Goal: Task Accomplishment & Management: Use online tool/utility

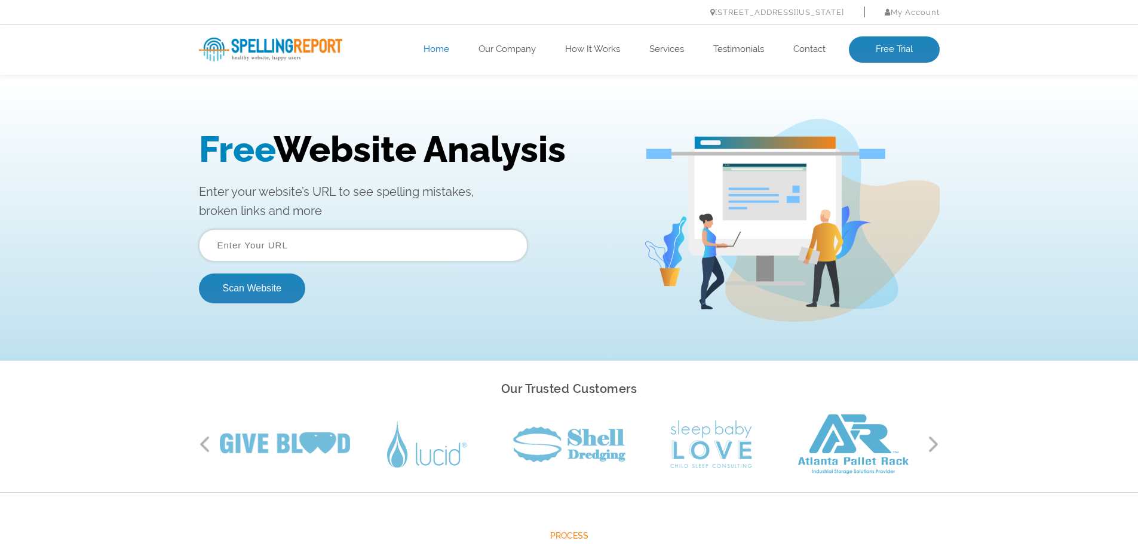
click at [371, 239] on input "text" at bounding box center [363, 245] width 328 height 32
paste input "https://www.quickhealacademy.com/"
click at [281, 281] on button "Scan Website" at bounding box center [252, 289] width 106 height 30
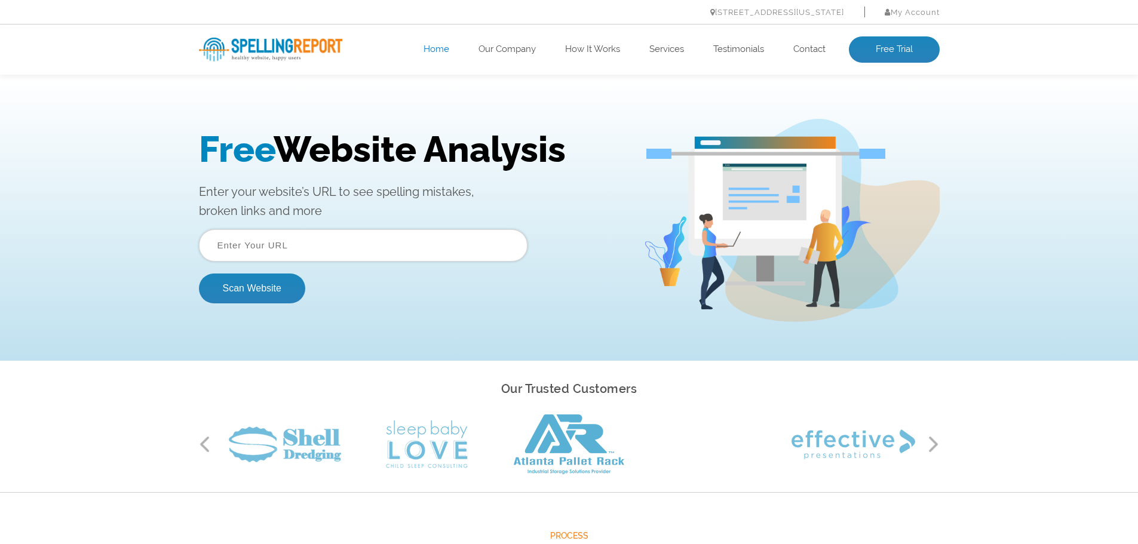
click at [299, 243] on input "text" at bounding box center [363, 245] width 328 height 32
paste input "https://www.seqrite.com/"
type input "https://www.seqrite.com/"
click at [228, 285] on button "Scan Website" at bounding box center [252, 289] width 106 height 30
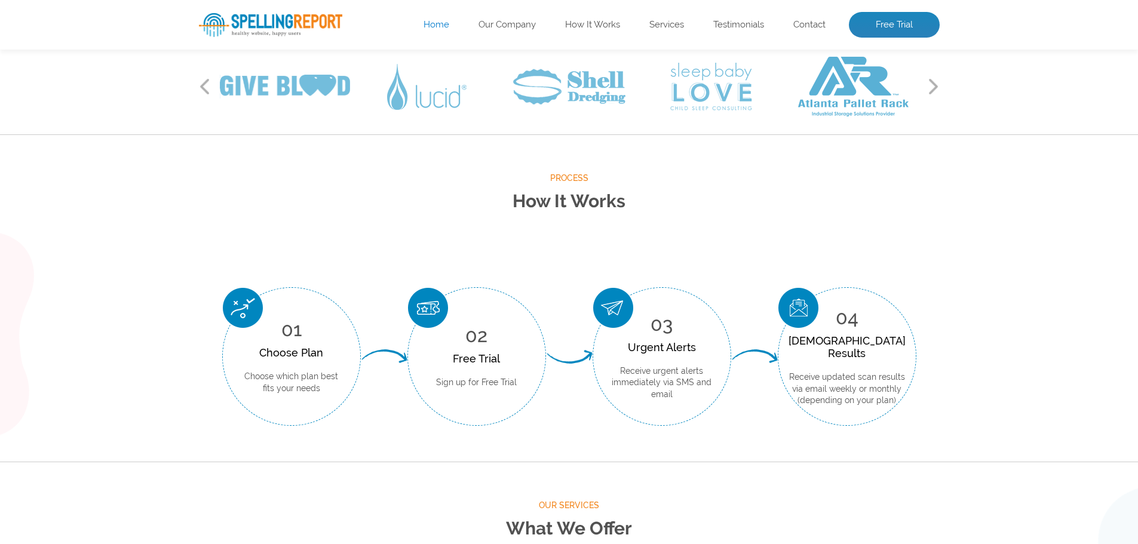
scroll to position [60, 0]
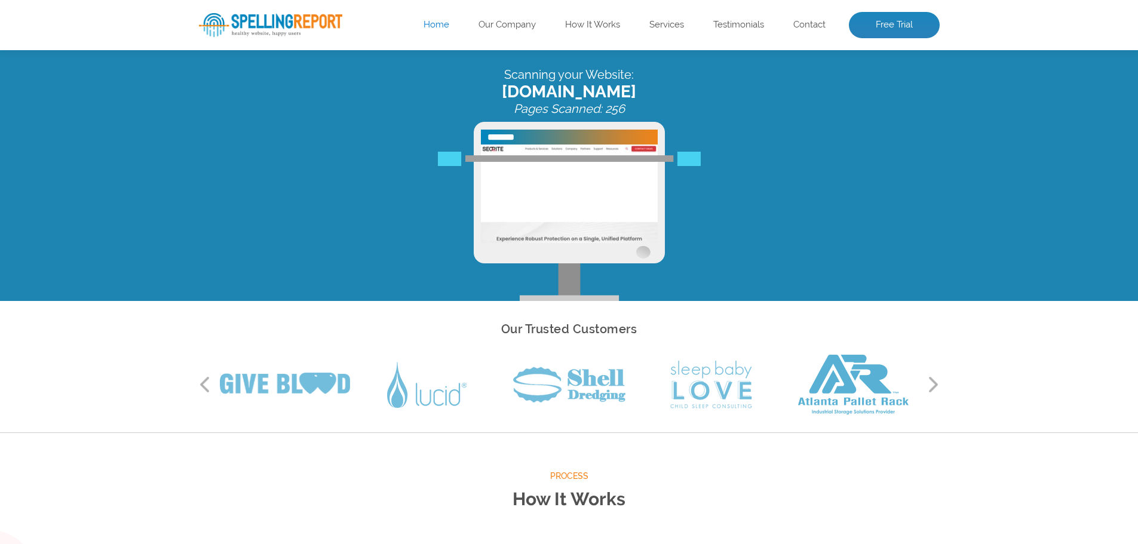
drag, startPoint x: 131, startPoint y: 365, endPoint x: 953, endPoint y: 395, distance: 822.3
click at [953, 395] on div "Our Trusted Customers Previous Next" at bounding box center [569, 367] width 1138 height 132
drag, startPoint x: 535, startPoint y: 457, endPoint x: 643, endPoint y: 499, distance: 115.7
drag, startPoint x: 514, startPoint y: 467, endPoint x: 572, endPoint y: 462, distance: 57.5
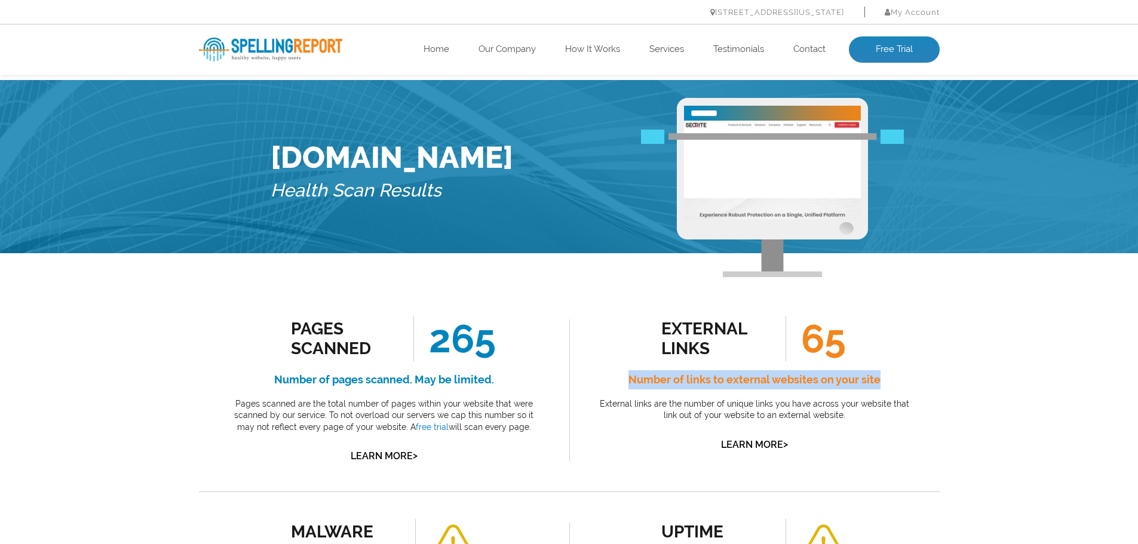
drag, startPoint x: 633, startPoint y: 376, endPoint x: 895, endPoint y: 372, distance: 261.6
click at [895, 372] on h4 "Number of links to external websites on your site" at bounding box center [754, 379] width 317 height 19
click at [778, 400] on p "External links are the number of unique links you have across your website that…" at bounding box center [754, 409] width 317 height 23
click at [693, 382] on h4 "Number of links to external websites on your site" at bounding box center [754, 379] width 317 height 19
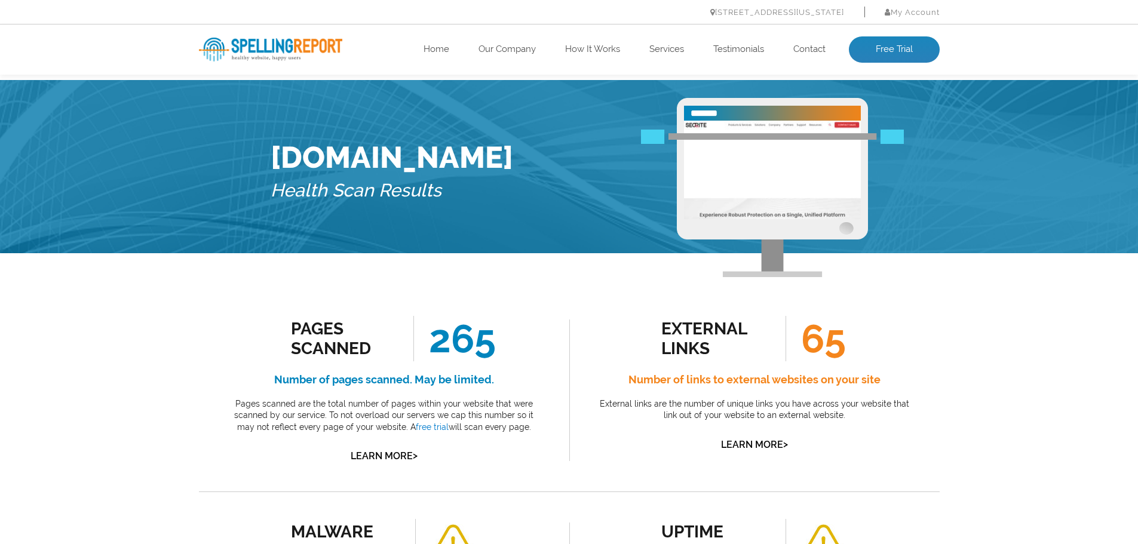
click at [725, 377] on h4 "Number of links to external websites on your site" at bounding box center [754, 379] width 317 height 19
click at [768, 377] on h4 "Number of links to external websites on your site" at bounding box center [754, 379] width 317 height 19
click at [880, 392] on div "external links 65 Number of links to external websites on your site External li…" at bounding box center [754, 384] width 317 height 137
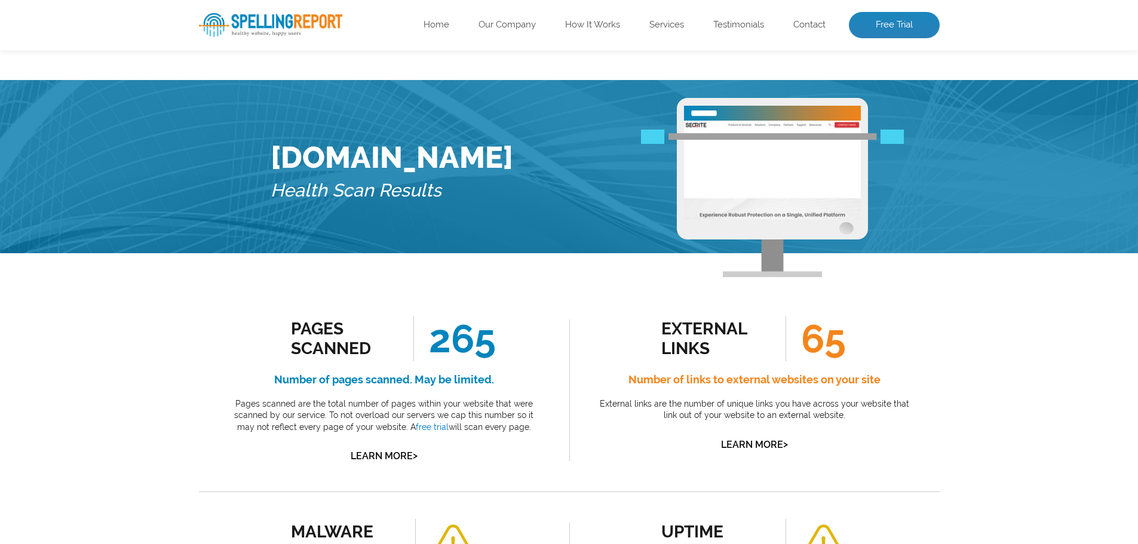
scroll to position [119, 0]
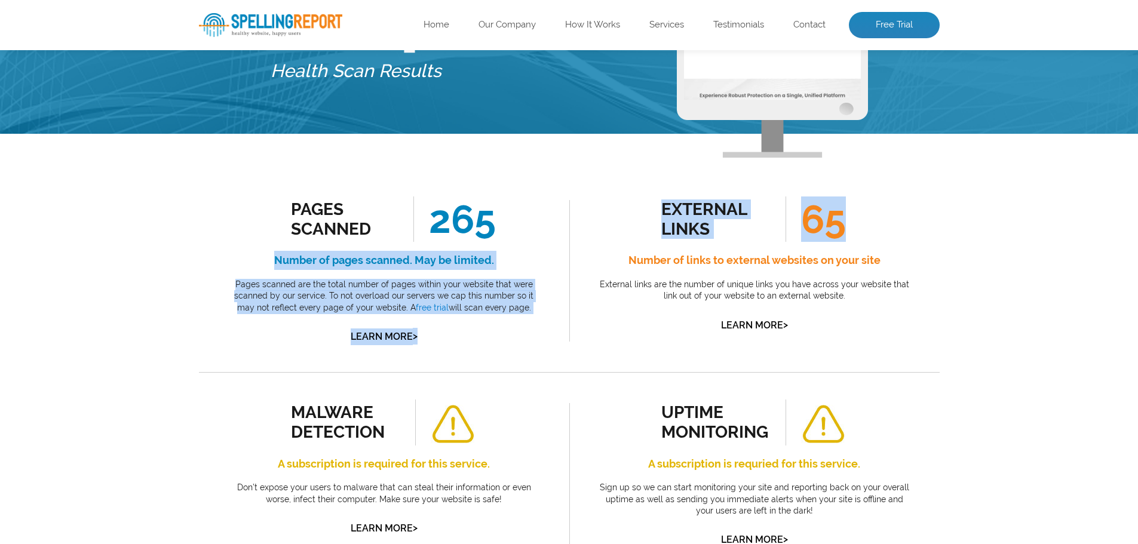
drag, startPoint x: 241, startPoint y: 254, endPoint x: 642, endPoint y: 259, distance: 401.4
click at [512, 327] on div "Pages Scanned 265 Number of pages scanned. May be limited. Pages scanned are th…" at bounding box center [384, 270] width 317 height 149
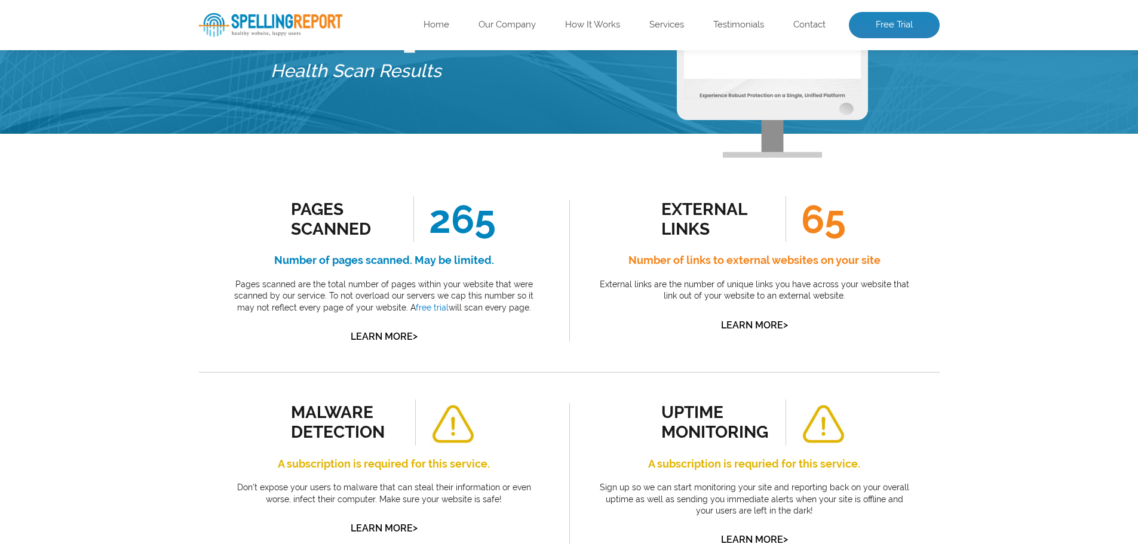
drag, startPoint x: 373, startPoint y: 328, endPoint x: 360, endPoint y: 330, distance: 13.4
drag, startPoint x: 360, startPoint y: 330, endPoint x: 319, endPoint y: 345, distance: 43.8
click at [304, 346] on div "Pages Scanned 265 Number of pages scanned. May be limited. Pages scanned are th…" at bounding box center [384, 271] width 370 height 202
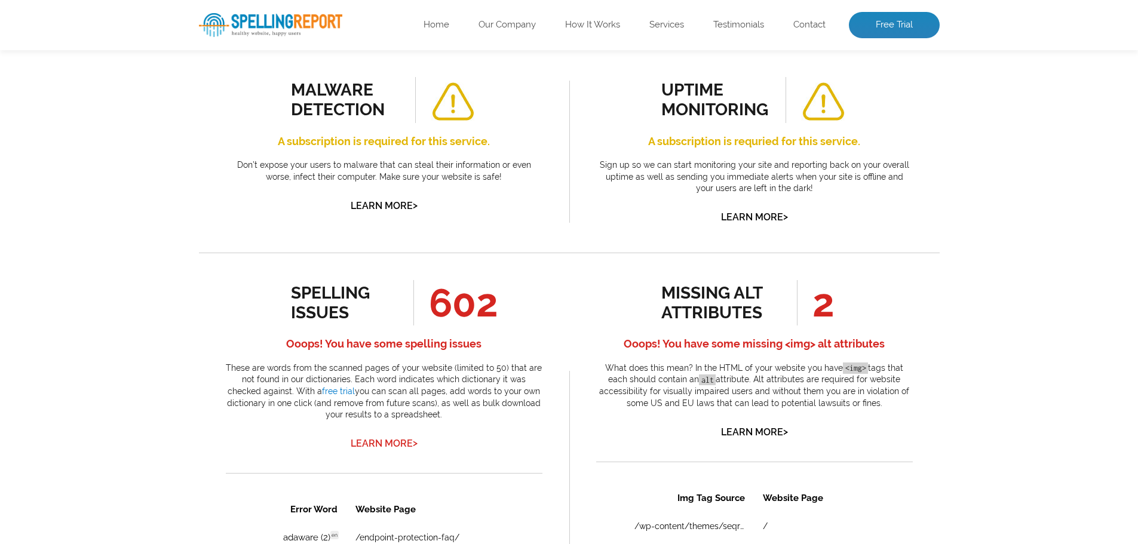
scroll to position [537, 0]
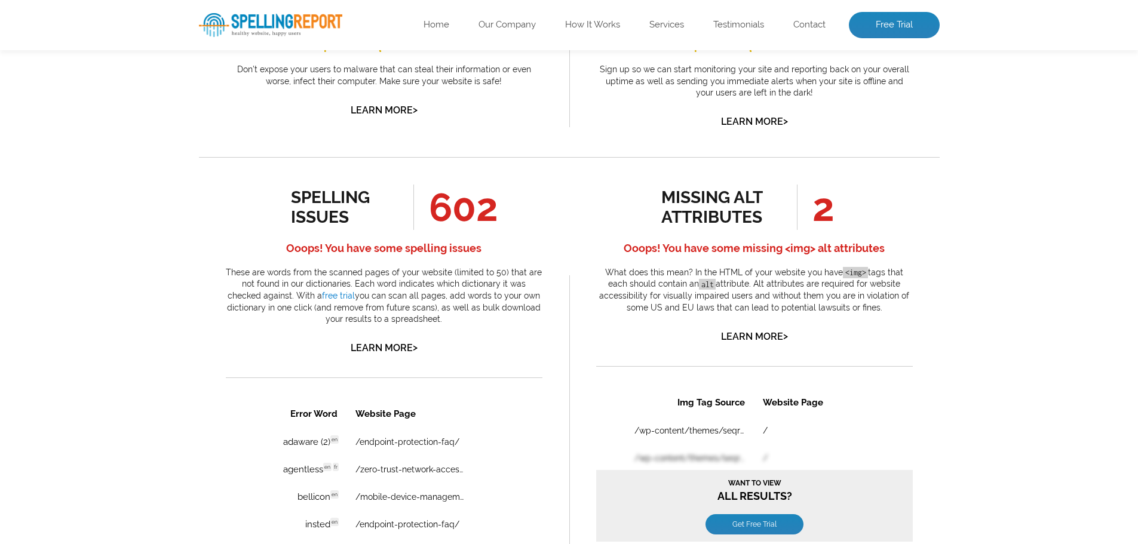
click at [379, 260] on div "spelling issues 602 Ooops! You have some spelling issues These are words from t…" at bounding box center [384, 271] width 317 height 172
click at [346, 325] on p "These are words from the scanned pages of your website (limited to 50) that are…" at bounding box center [384, 296] width 317 height 59
click at [389, 346] on link "Learn More >" at bounding box center [384, 347] width 67 height 11
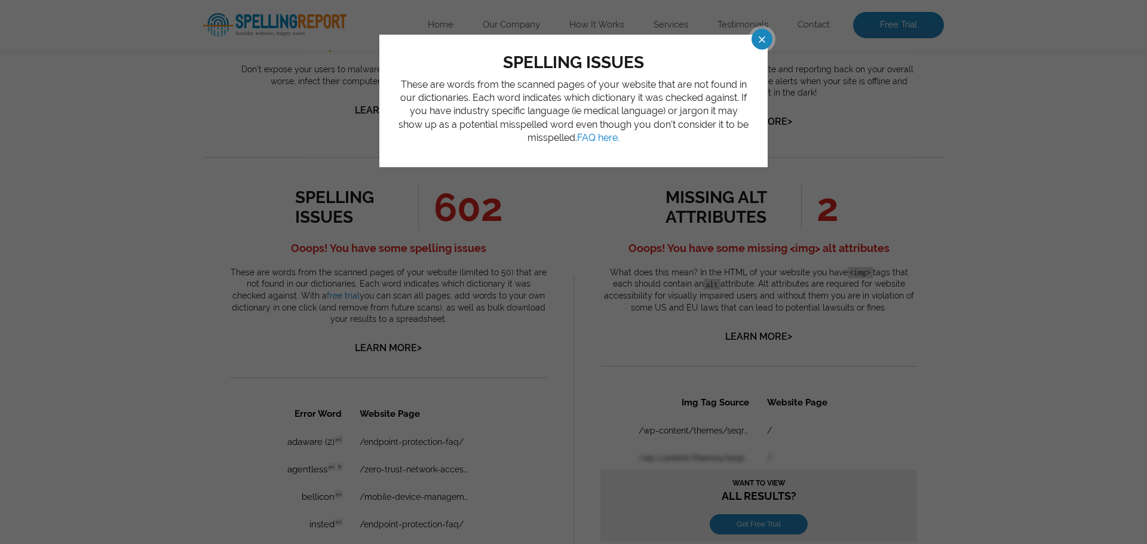
click at [761, 35] on span at bounding box center [751, 39] width 21 height 21
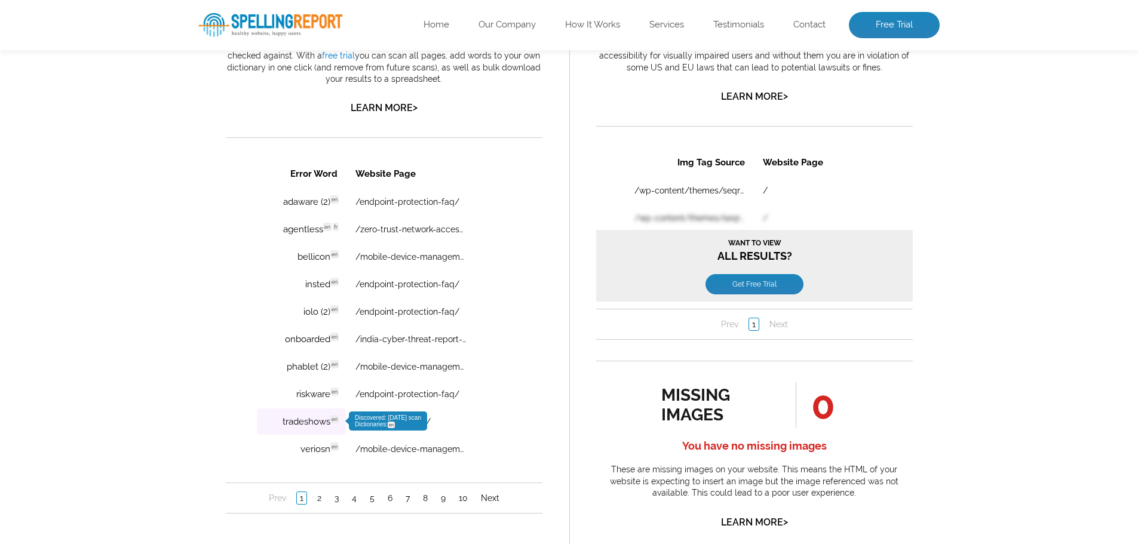
scroll to position [836, 0]
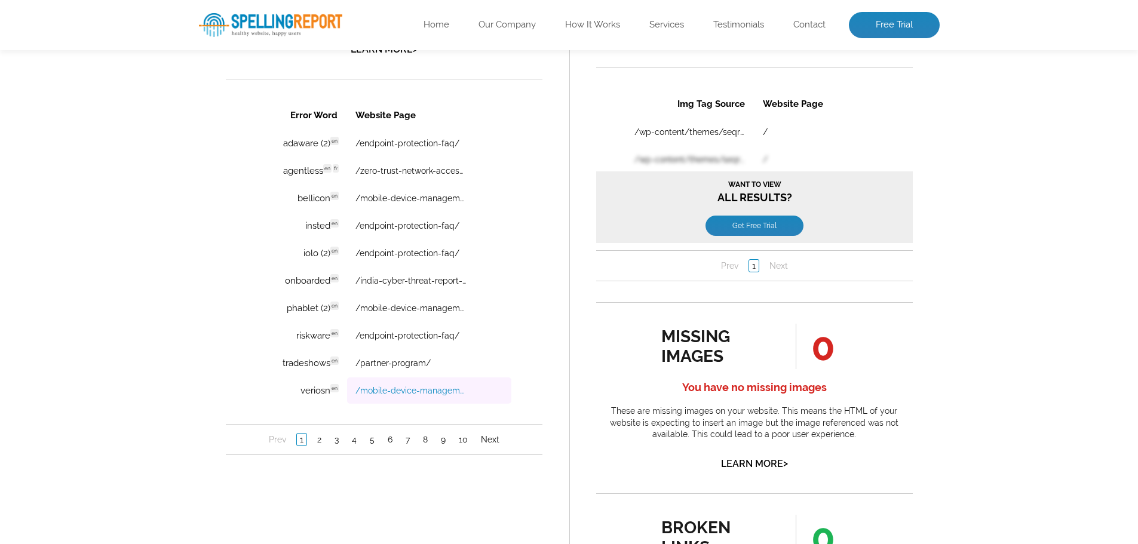
click at [455, 390] on link "/mobile-device-management-mdm-faq/" at bounding box center [410, 391] width 110 height 10
click at [315, 442] on link "2" at bounding box center [319, 440] width 10 height 12
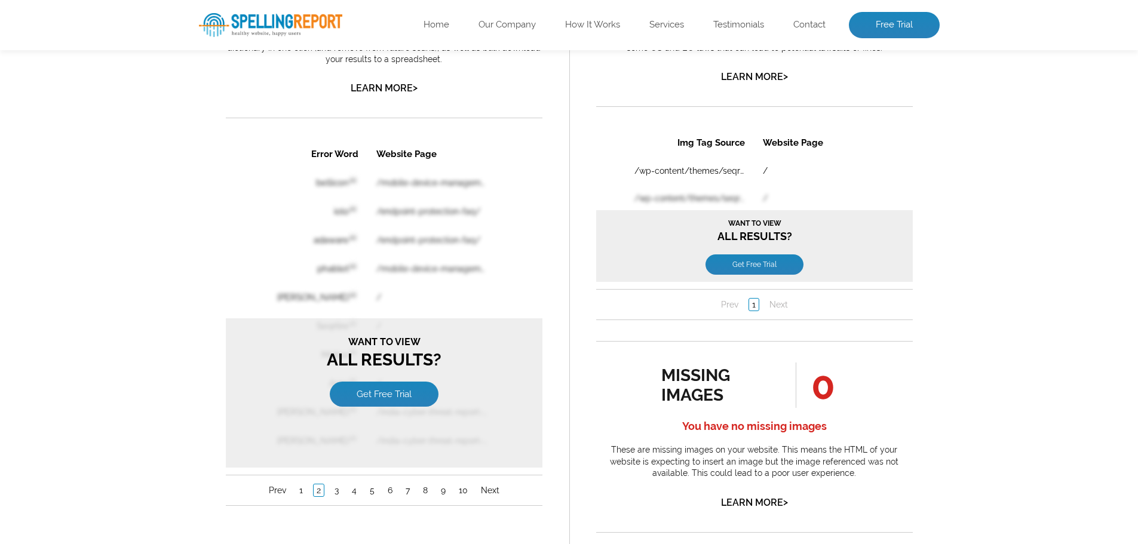
scroll to position [776, 0]
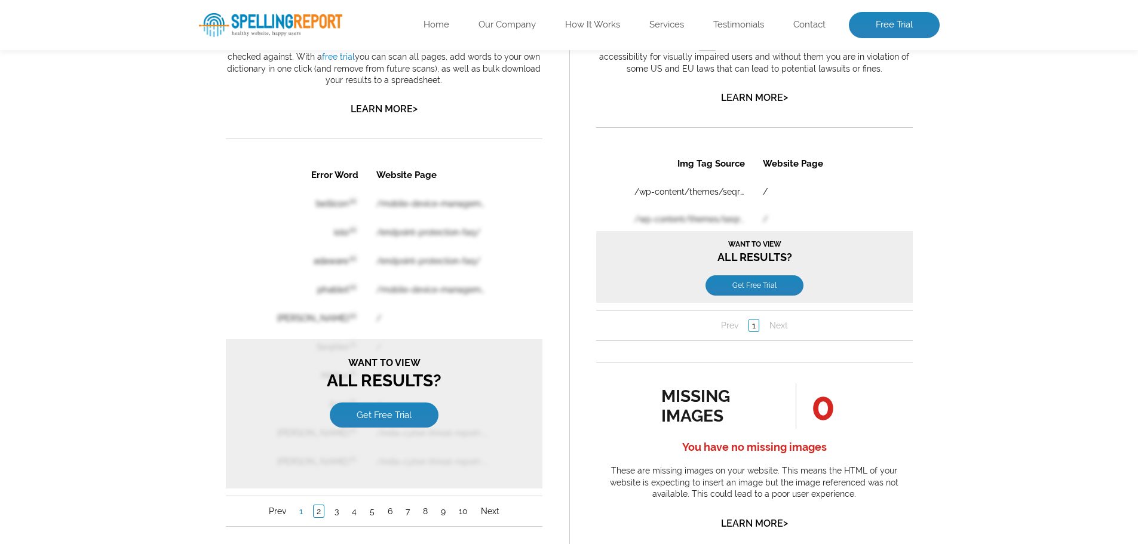
click at [300, 512] on link "1" at bounding box center [301, 511] width 10 height 12
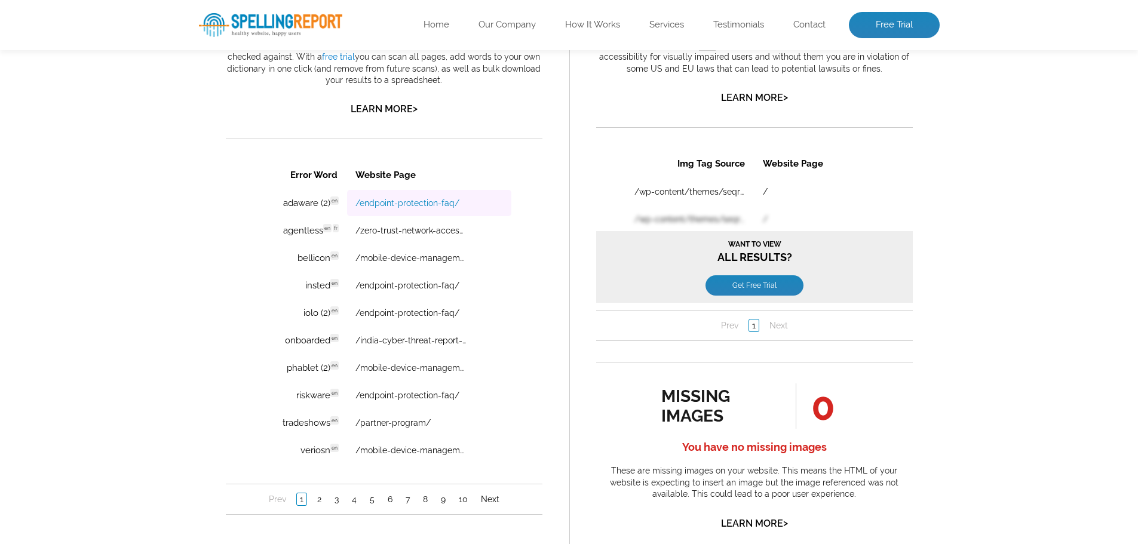
click at [382, 205] on link "/endpoint-protection-faq/" at bounding box center [407, 203] width 104 height 10
click at [319, 499] on link "2" at bounding box center [319, 499] width 10 height 12
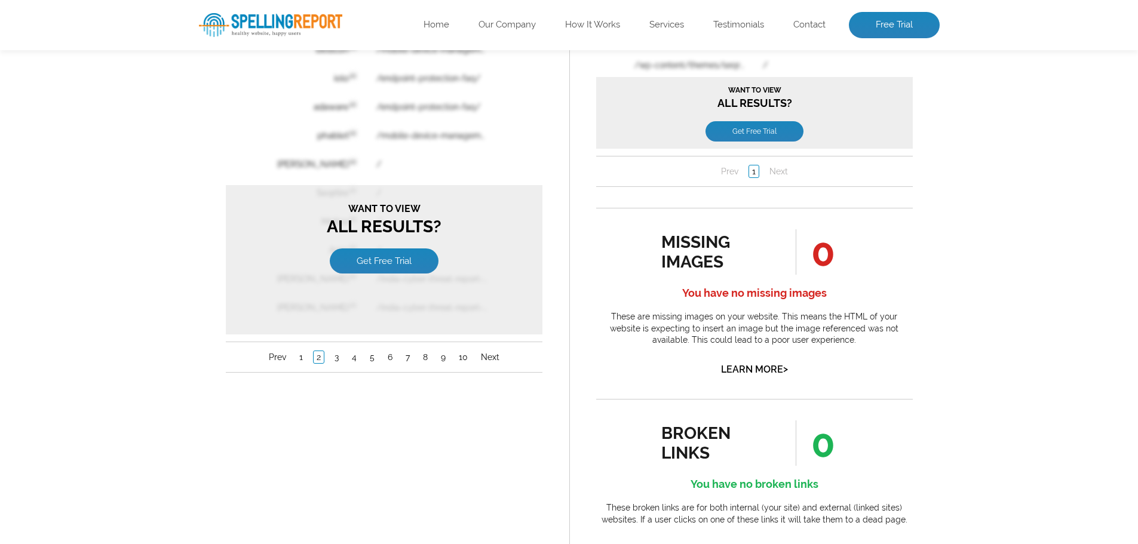
scroll to position [956, 0]
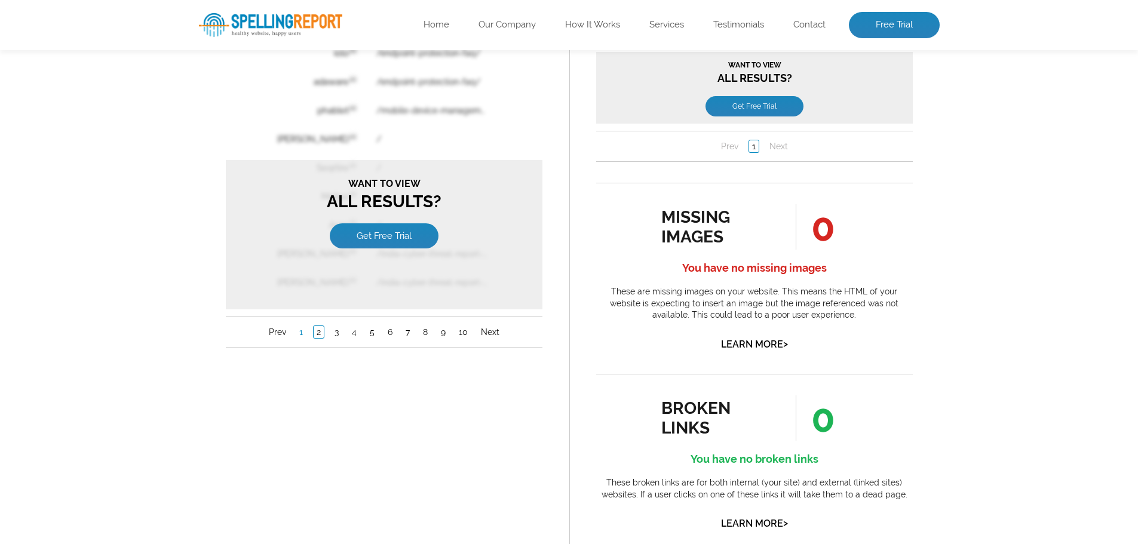
click at [301, 328] on link "1" at bounding box center [301, 333] width 10 height 12
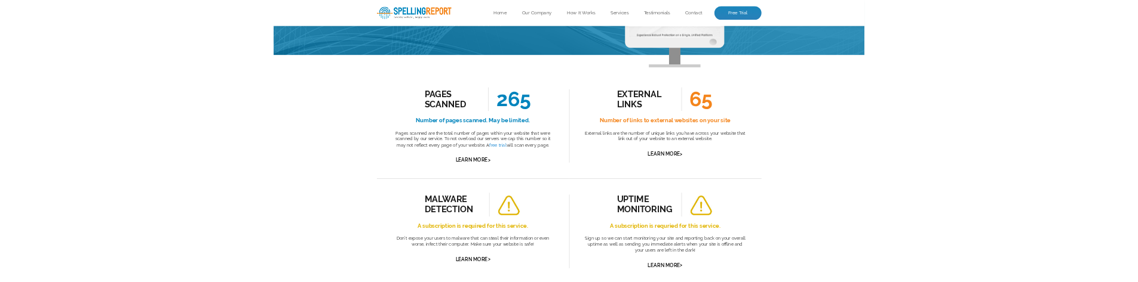
scroll to position [179, 0]
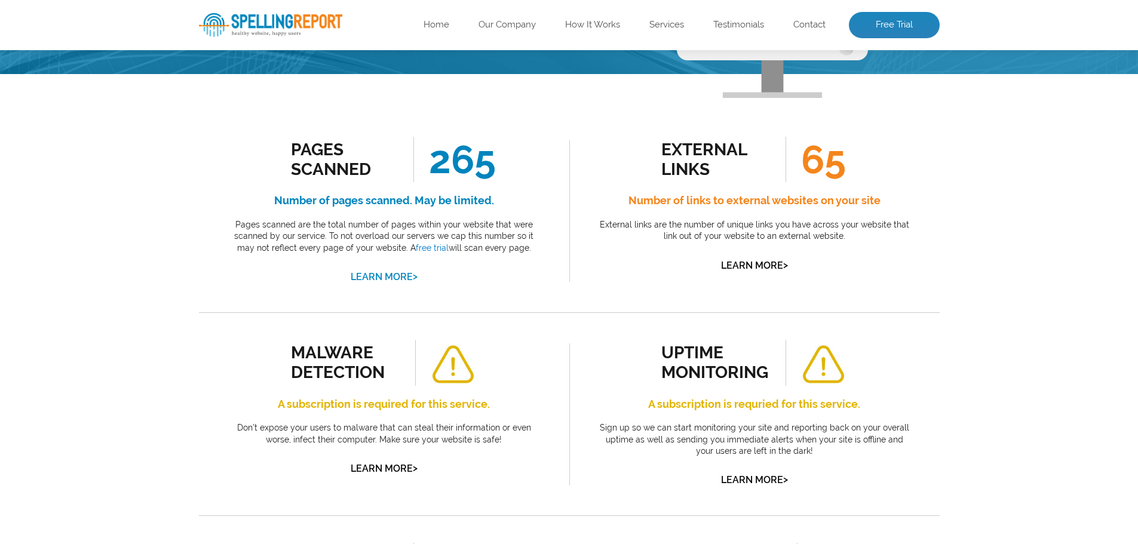
drag, startPoint x: 374, startPoint y: 282, endPoint x: 368, endPoint y: 277, distance: 8.0
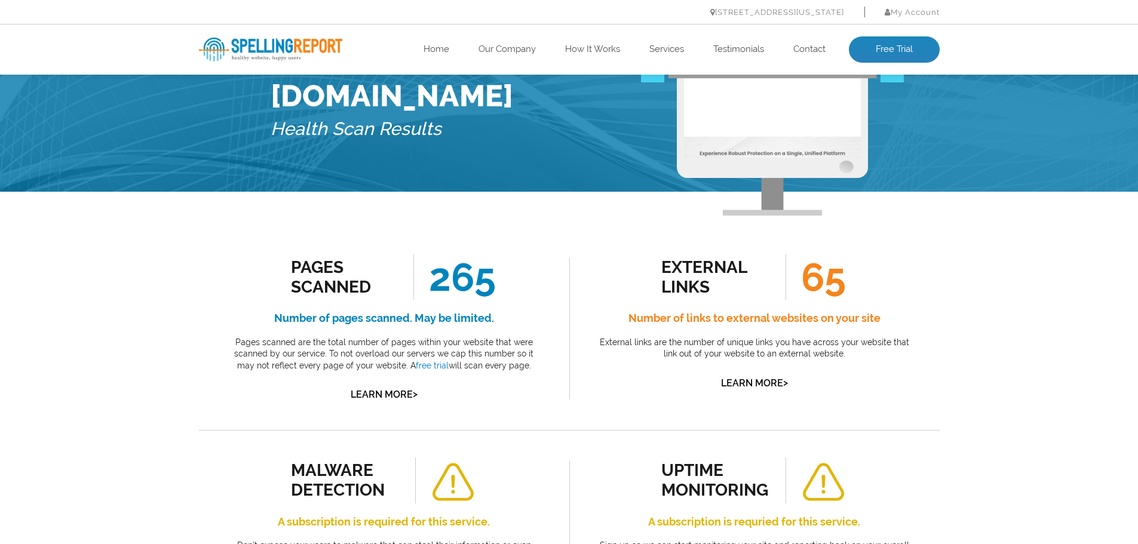
scroll to position [119, 0]
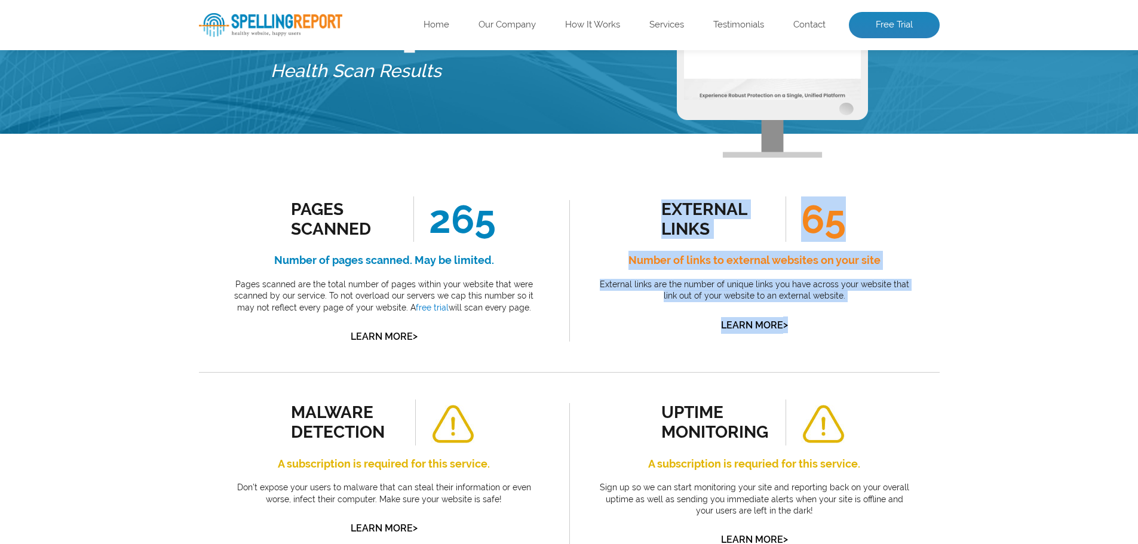
drag, startPoint x: 600, startPoint y: 184, endPoint x: 930, endPoint y: 326, distance: 360.1
click at [930, 326] on div "external links 65 Number of links to external websites on your site External li…" at bounding box center [754, 271] width 370 height 202
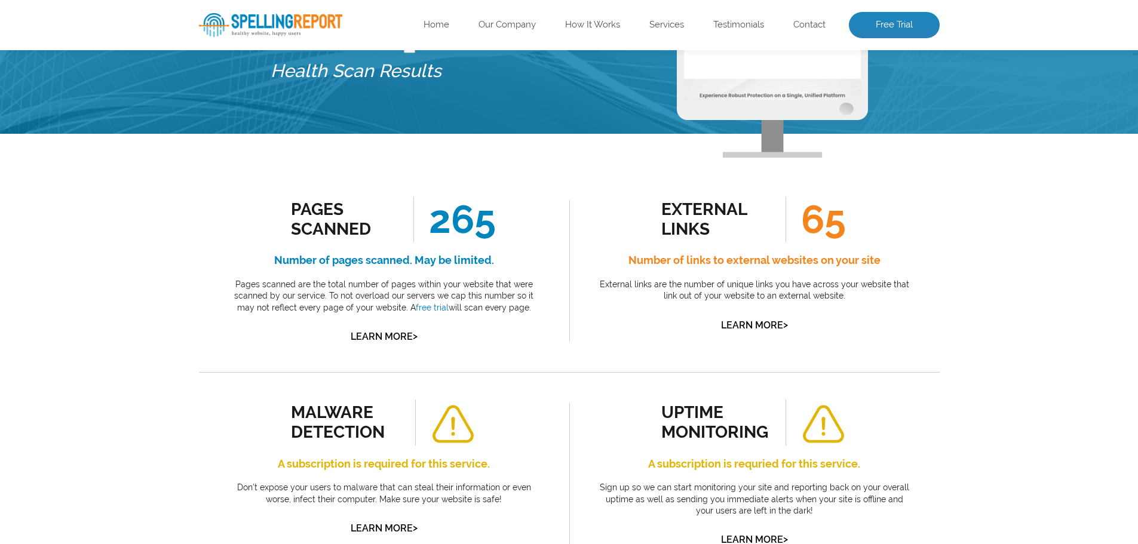
click at [205, 265] on div "Pages Scanned 265 Number of pages scanned. May be limited. Pages scanned are th…" at bounding box center [384, 271] width 370 height 202
drag, startPoint x: 233, startPoint y: 200, endPoint x: 542, endPoint y: 307, distance: 326.7
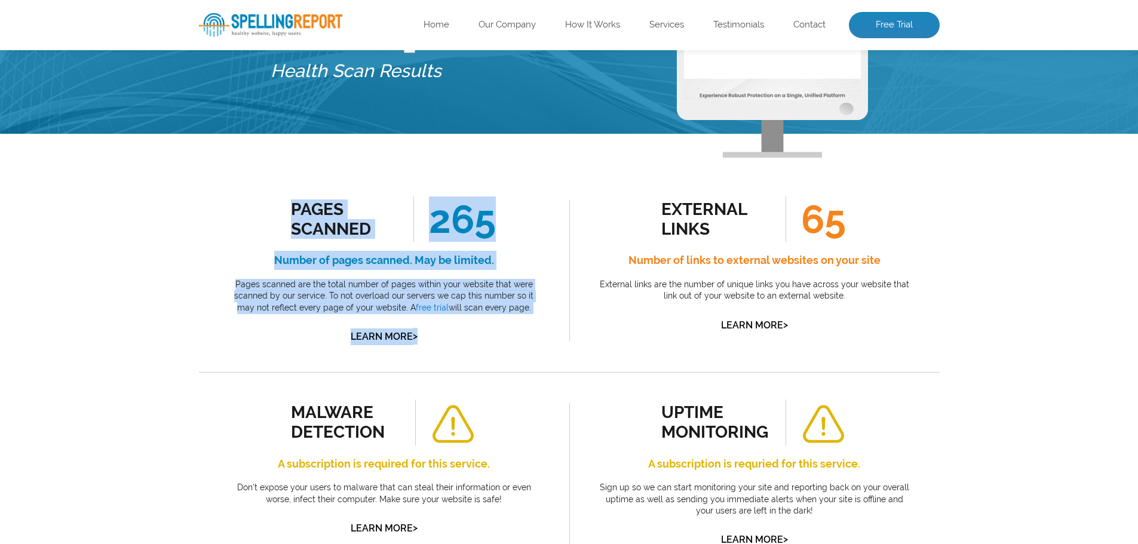
drag, startPoint x: 238, startPoint y: 204, endPoint x: 450, endPoint y: 323, distance: 243.3
click at [450, 323] on div "Pages Scanned 265 Number of pages scanned. May be limited. Pages scanned are th…" at bounding box center [384, 270] width 317 height 149
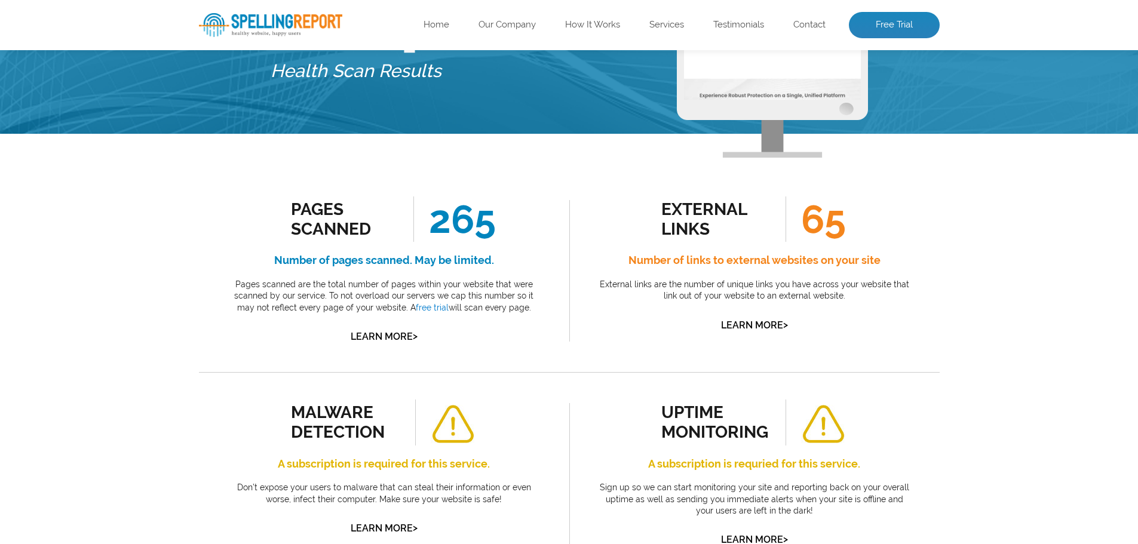
click at [460, 321] on div "Pages Scanned 265 Number of pages scanned. May be limited. Pages scanned are th…" at bounding box center [384, 270] width 317 height 149
click at [497, 317] on div "Pages Scanned 265 Number of pages scanned. May be limited. Pages scanned are th…" at bounding box center [384, 270] width 317 height 149
drag, startPoint x: 539, startPoint y: 309, endPoint x: 227, endPoint y: 219, distance: 324.5
click at [227, 219] on div "Pages Scanned 265 Number of pages scanned. May be limited. Pages scanned are th…" at bounding box center [384, 270] width 317 height 149
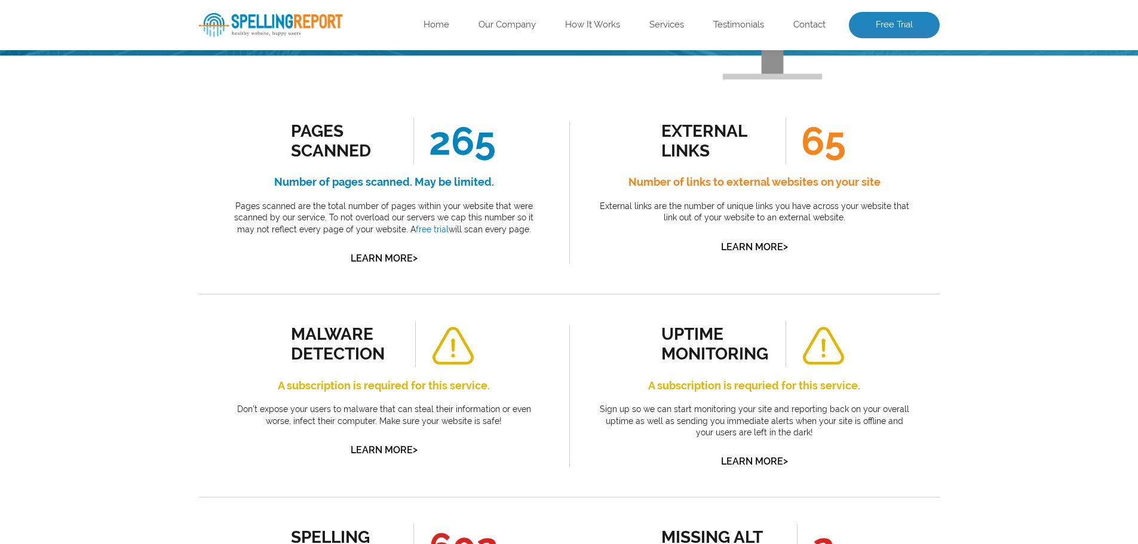
scroll to position [179, 0]
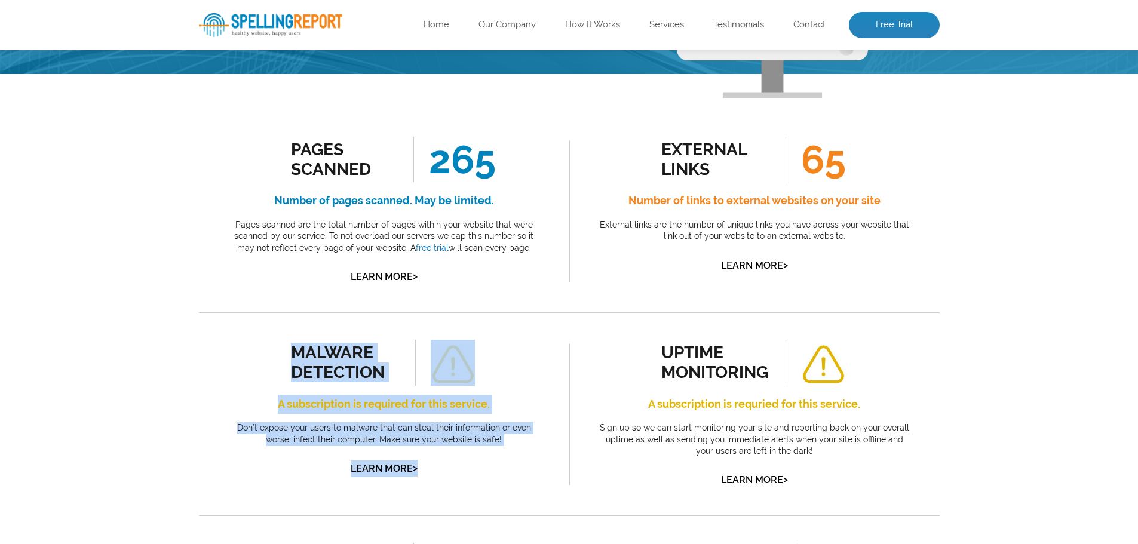
drag, startPoint x: 152, startPoint y: 339, endPoint x: 632, endPoint y: 391, distance: 483.6
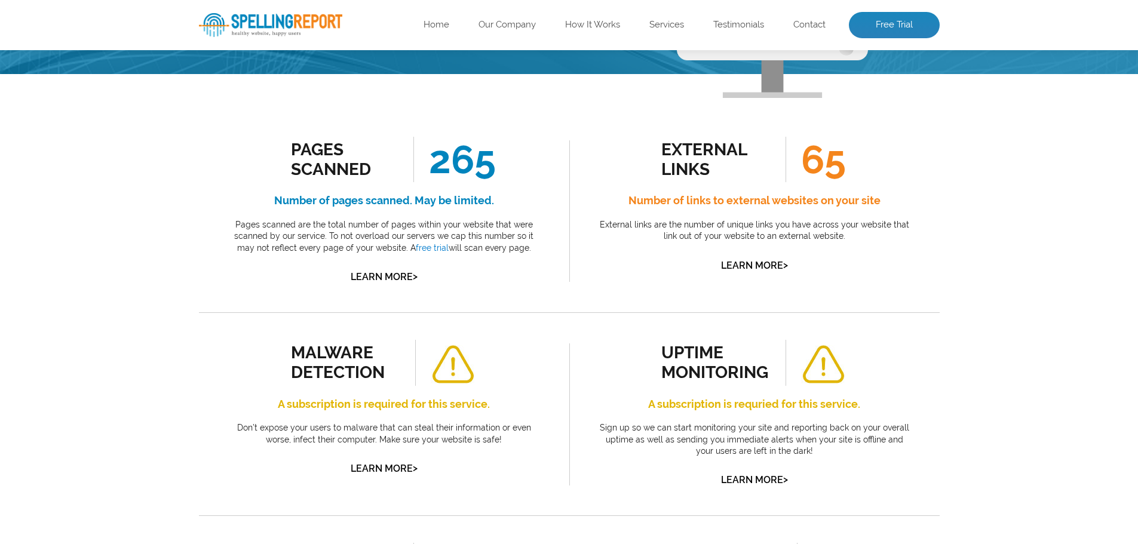
click at [637, 356] on div "uptime monitoring A subscription is requried for this service. Sign up so we ca…" at bounding box center [754, 414] width 317 height 149
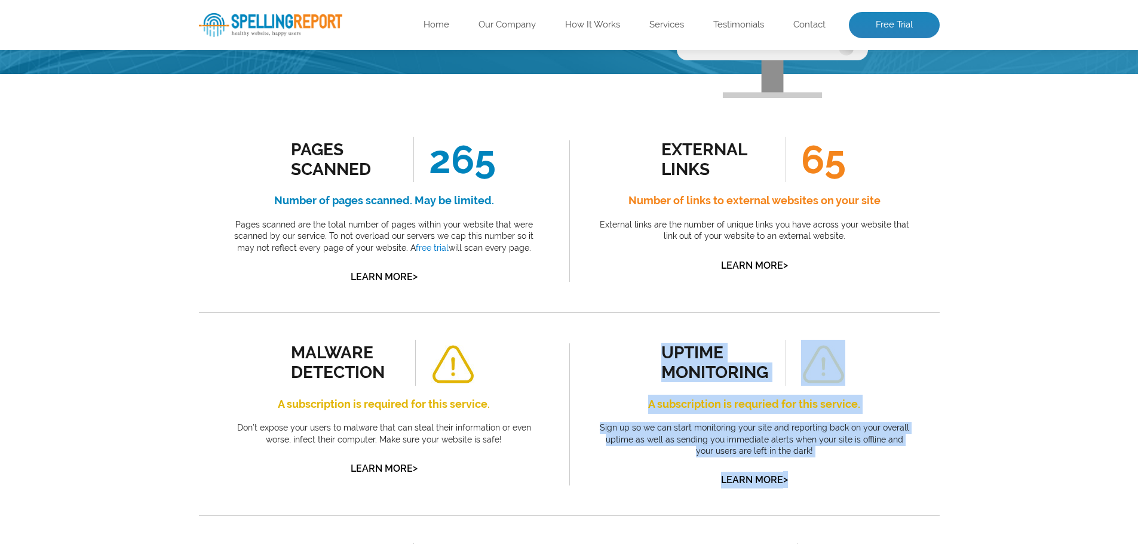
drag, startPoint x: 732, startPoint y: 349, endPoint x: 959, endPoint y: 463, distance: 254.0
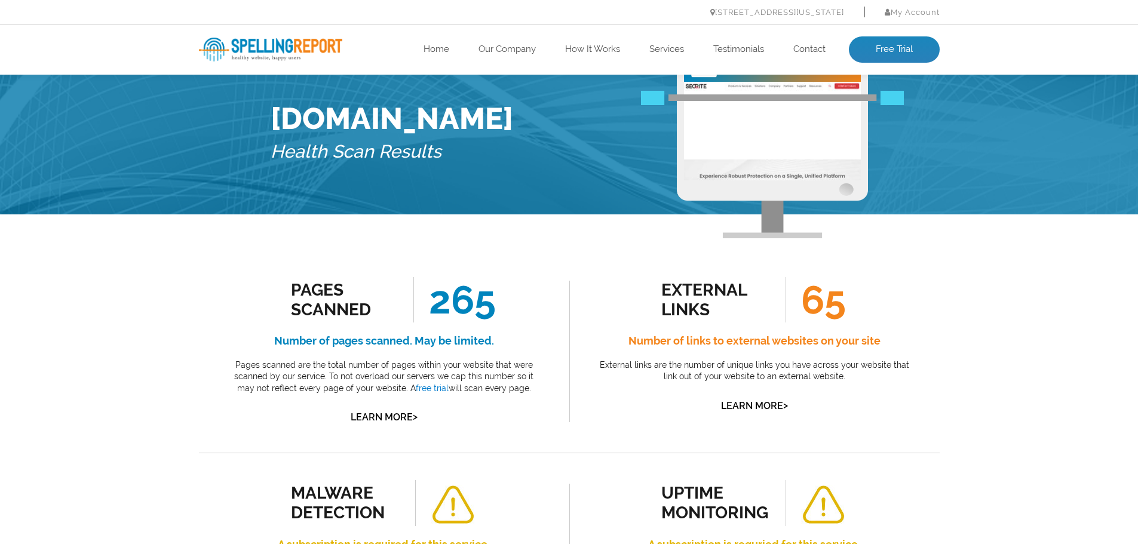
scroll to position [60, 0]
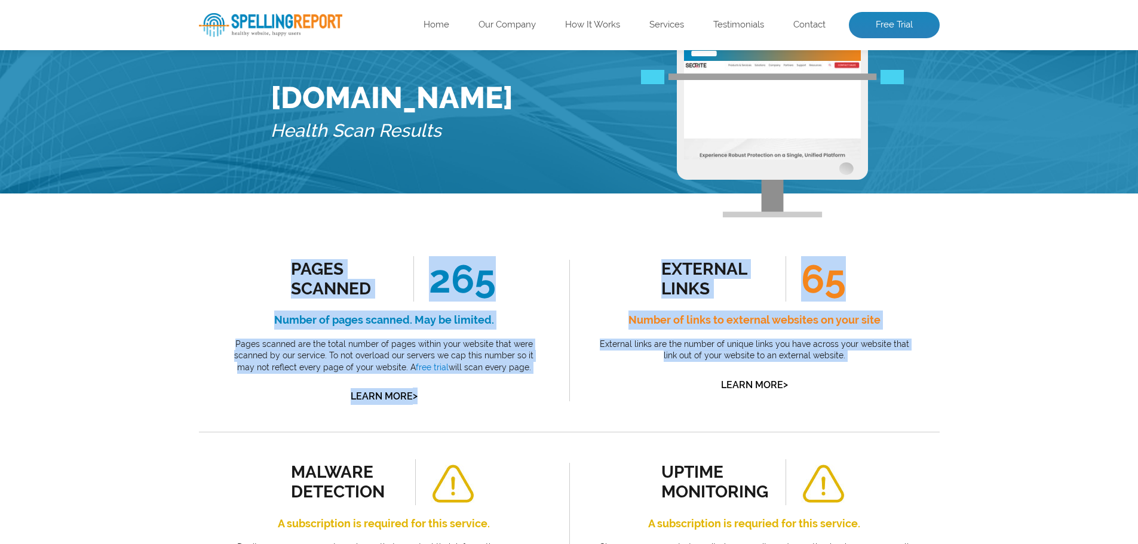
drag, startPoint x: 223, startPoint y: 241, endPoint x: 659, endPoint y: 406, distance: 466.1
click at [498, 376] on div "Pages Scanned 265 Number of pages scanned. May be limited. Pages scanned are th…" at bounding box center [384, 330] width 317 height 149
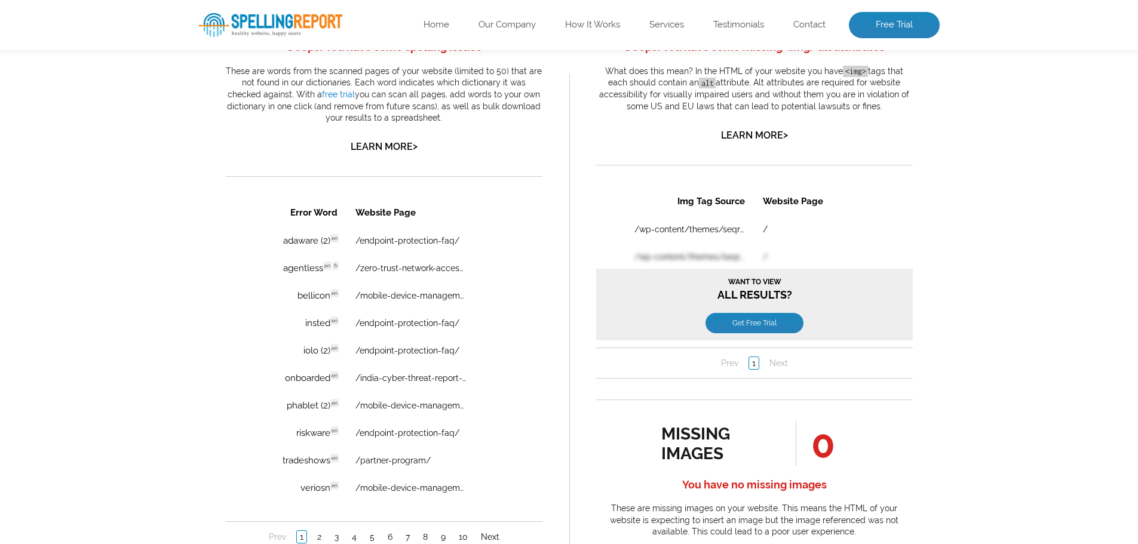
scroll to position [978, 0]
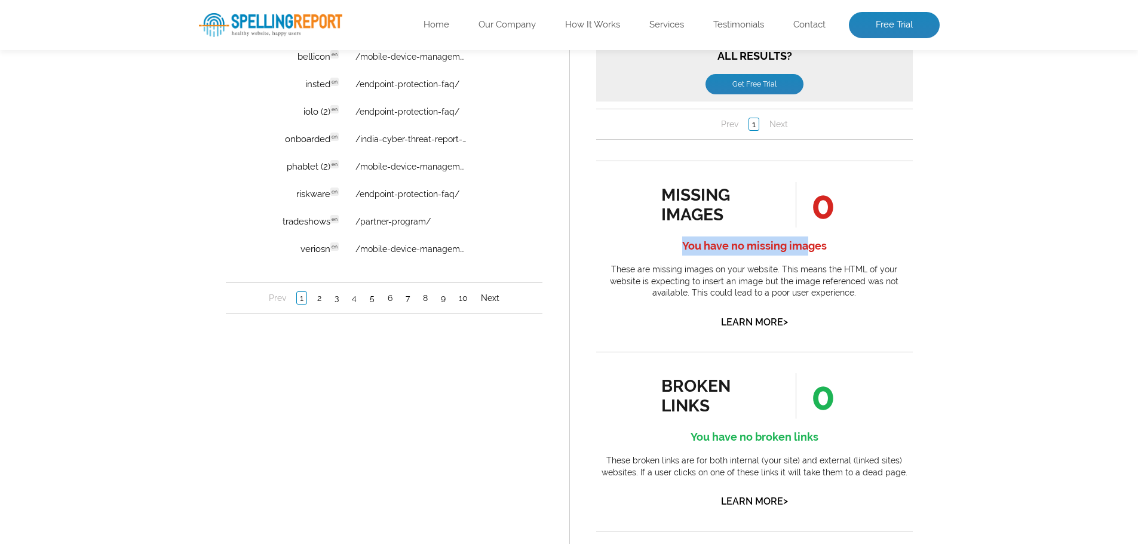
drag, startPoint x: 669, startPoint y: 254, endPoint x: 809, endPoint y: 244, distance: 140.2
click at [809, 244] on h4 "You have no missing images" at bounding box center [754, 245] width 317 height 19
click at [776, 281] on p "These are missing images on your website. This means the HTML of your website i…" at bounding box center [754, 281] width 317 height 35
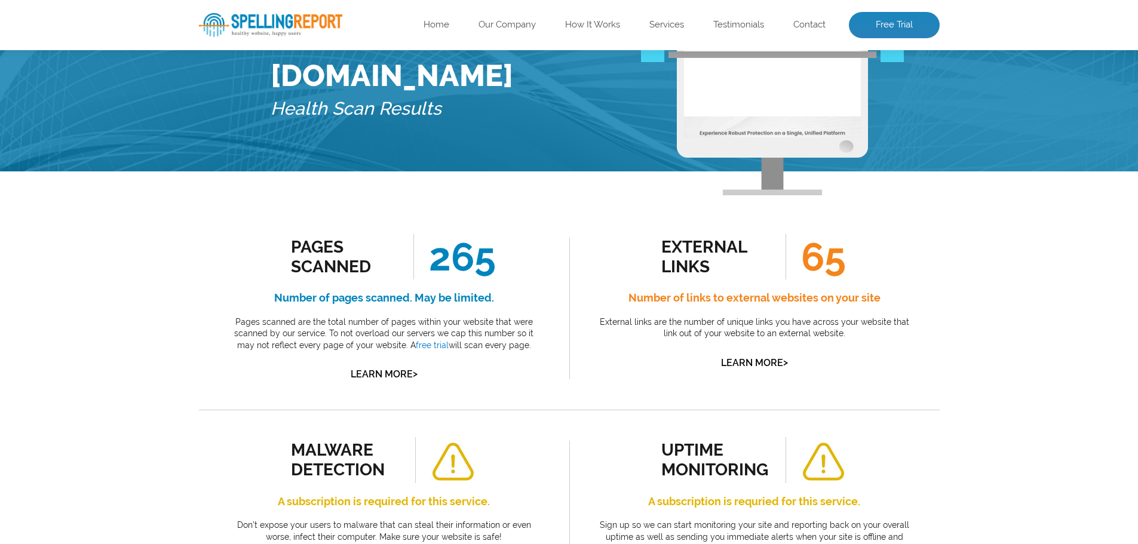
scroll to position [0, 0]
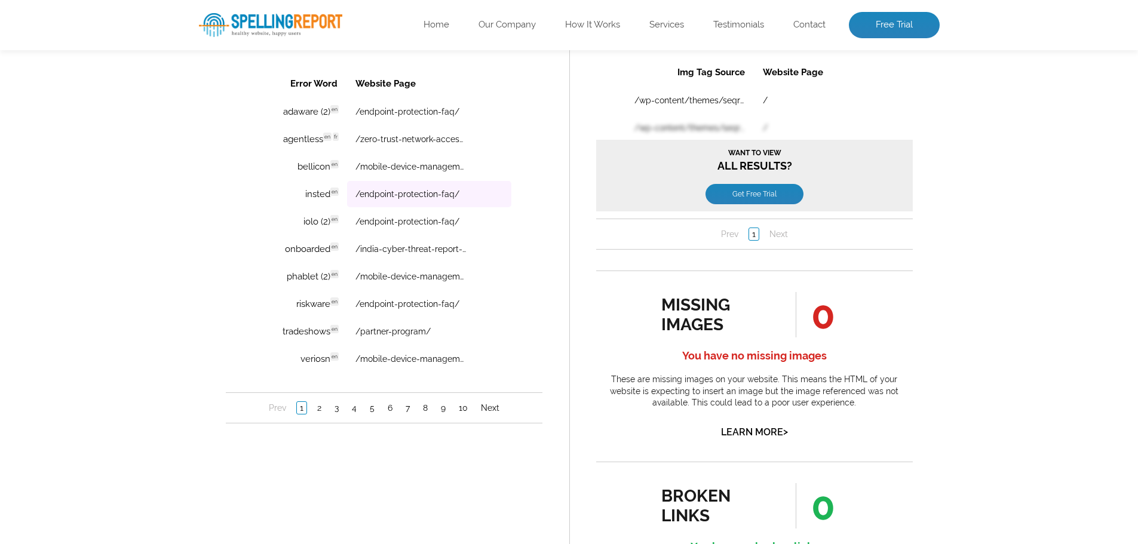
scroll to position [776, 0]
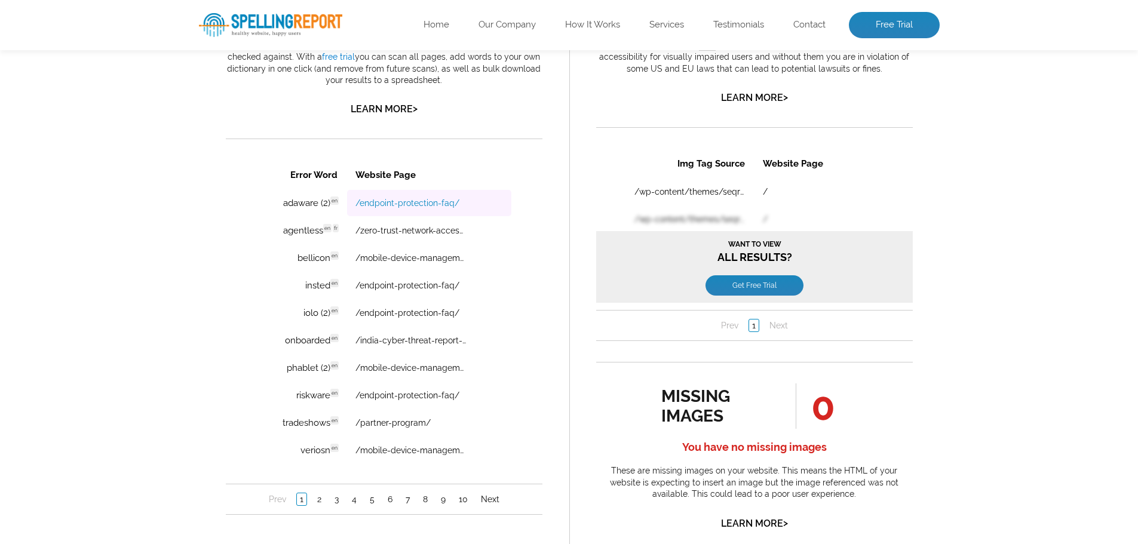
click at [418, 203] on link "/endpoint-protection-faq/" at bounding box center [407, 203] width 104 height 10
click at [319, 204] on td "adaware (2) en Discovered: 10-14-2025 scan Dictionaries: en" at bounding box center [300, 203] width 89 height 26
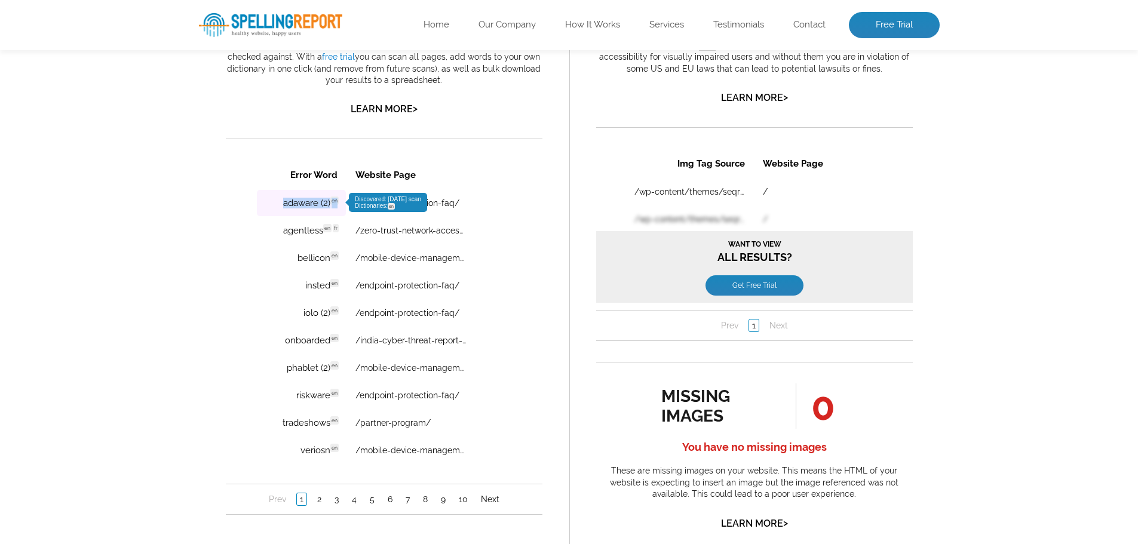
click at [319, 204] on td "adaware (2) en Discovered: 10-14-2025 scan Dictionaries: en" at bounding box center [300, 203] width 89 height 26
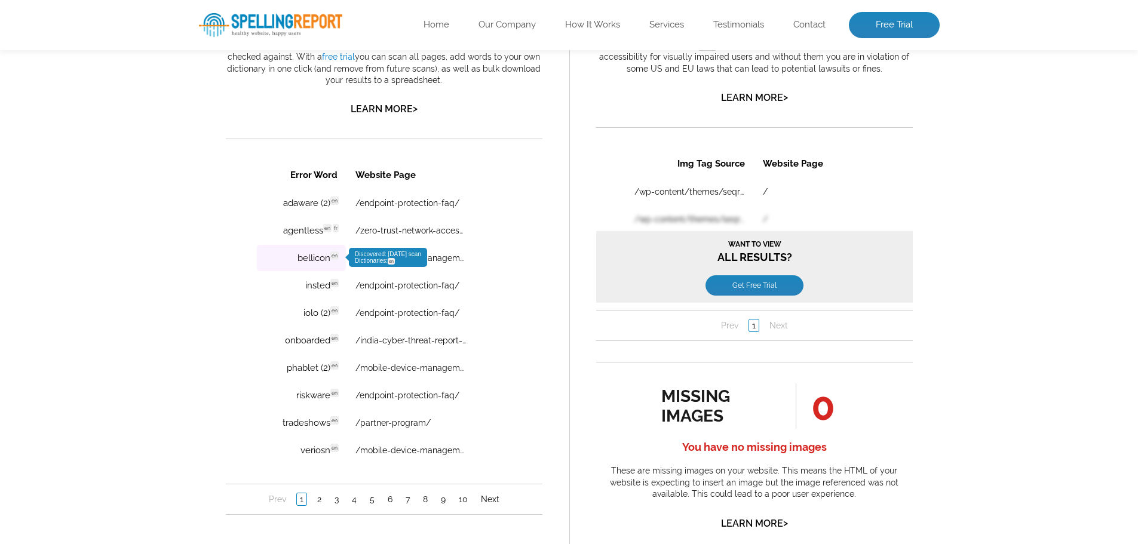
click at [260, 251] on td "bellicon en Discovered: 10-14-2025 scan Dictionaries: en" at bounding box center [300, 258] width 89 height 26
click at [299, 236] on td "agentless en fr Discovered: 10-14-2025 scan Dictionaries: en fr" at bounding box center [300, 230] width 89 height 26
copy td "agentless"
drag, startPoint x: 324, startPoint y: 230, endPoint x: 266, endPoint y: 231, distance: 57.3
click at [266, 231] on td "agentless en fr Discovered: 10-14-2025 scan Dictionaries: en fr" at bounding box center [300, 230] width 89 height 26
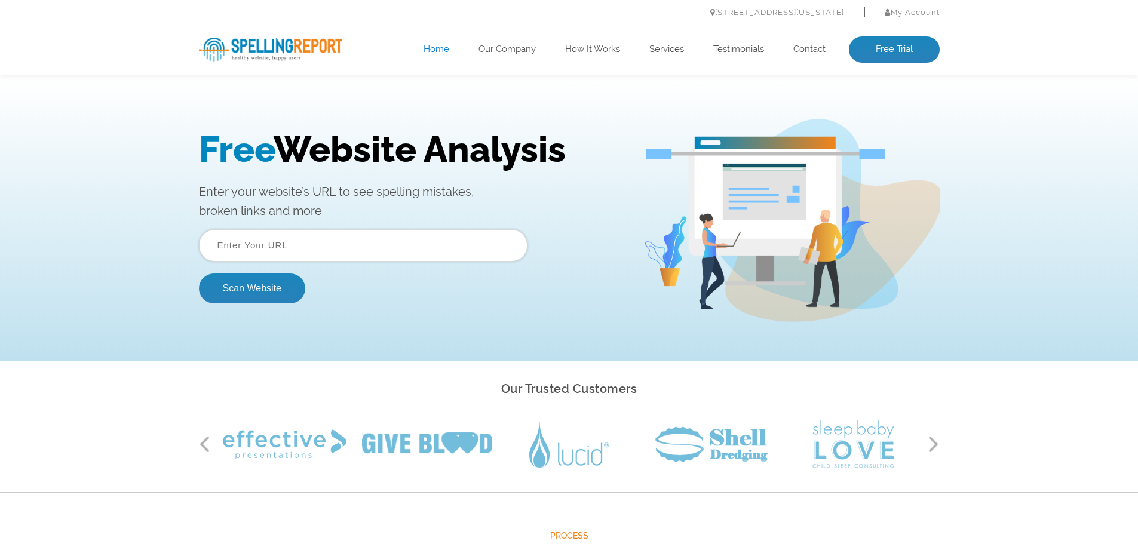
click at [307, 252] on input "text" at bounding box center [363, 245] width 328 height 32
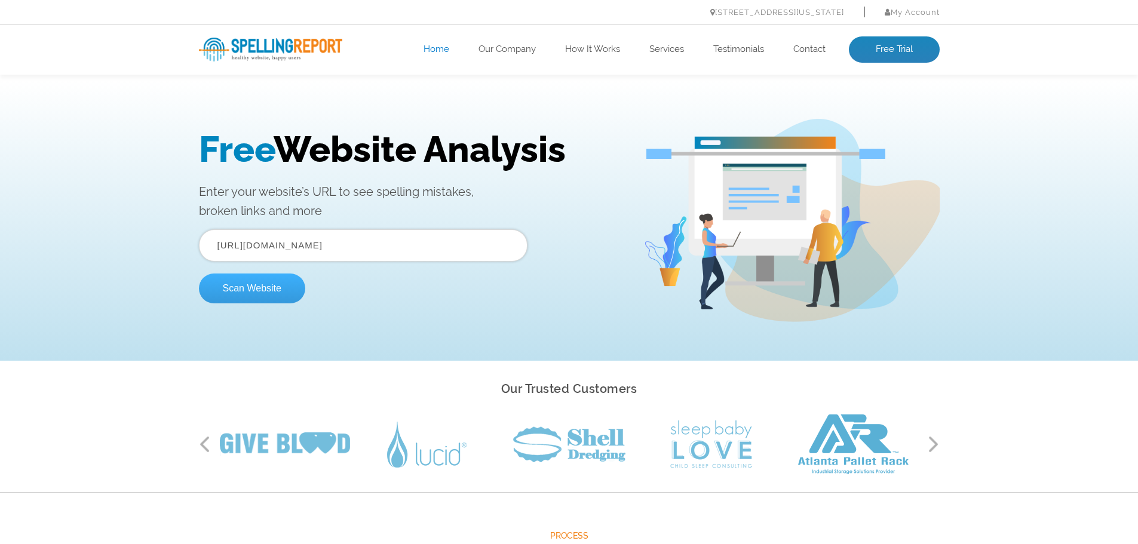
click at [262, 291] on button "Scan Website" at bounding box center [252, 289] width 106 height 30
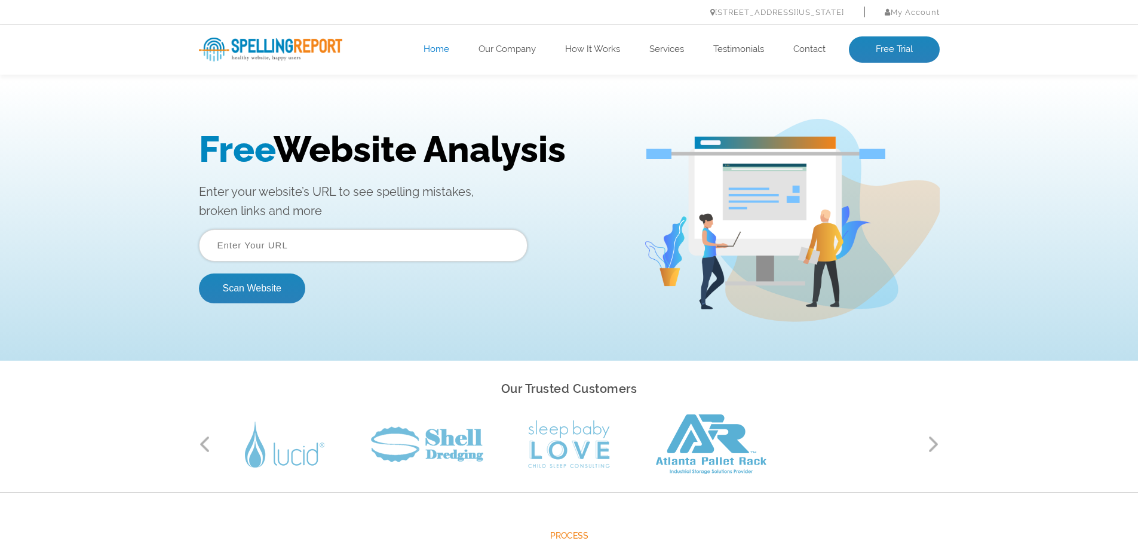
click at [413, 243] on input "text" at bounding box center [363, 245] width 328 height 32
drag, startPoint x: 247, startPoint y: 243, endPoint x: 133, endPoint y: 242, distance: 114.1
click at [133, 242] on div "Free Website Analysis Enter your website’s URL to see spelling mistakes, broken…" at bounding box center [569, 220] width 1138 height 281
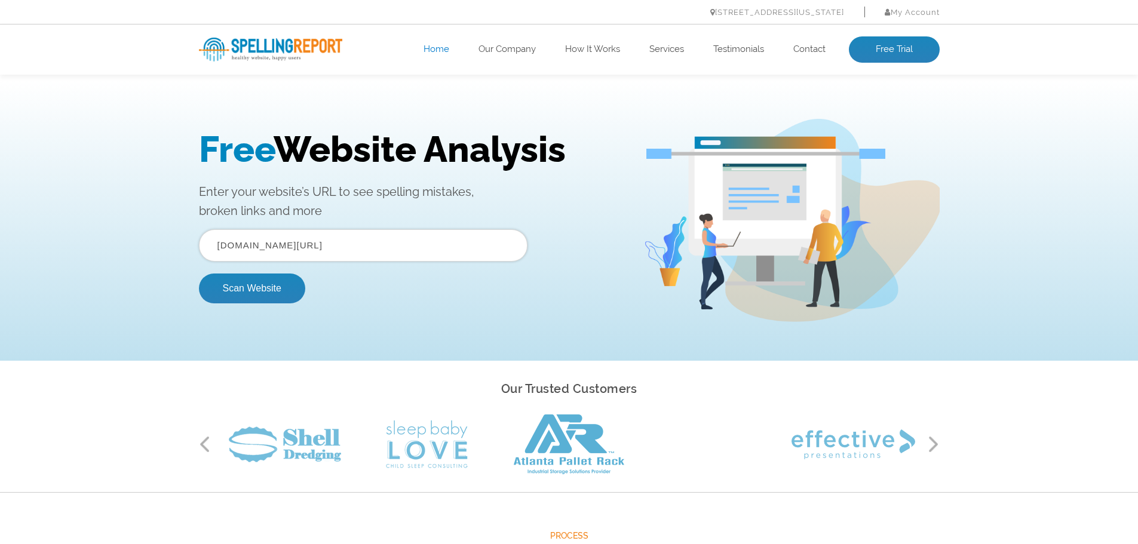
click at [199, 274] on button "Scan Website" at bounding box center [252, 289] width 106 height 30
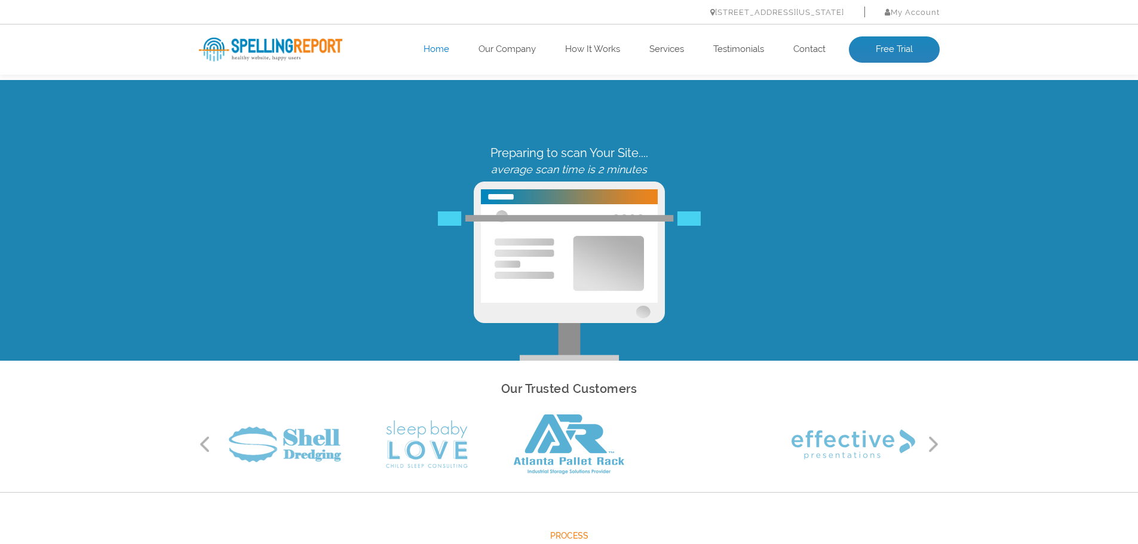
click at [676, 42] on ul "Home Our Company How It Works Services Testimonials Contact Free Trial" at bounding box center [643, 49] width 592 height 26
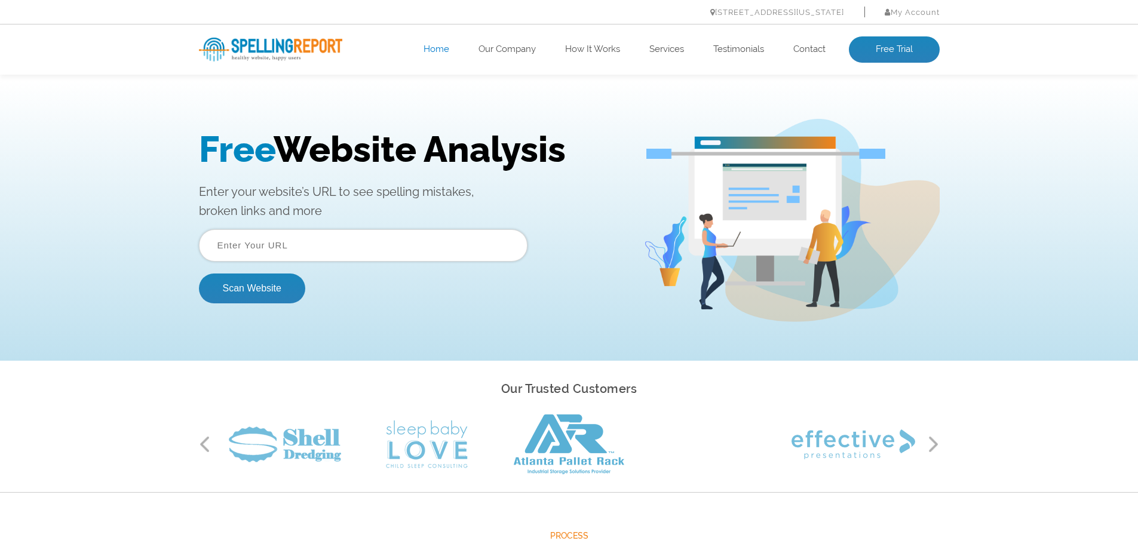
click at [385, 251] on input "text" at bounding box center [363, 245] width 328 height 32
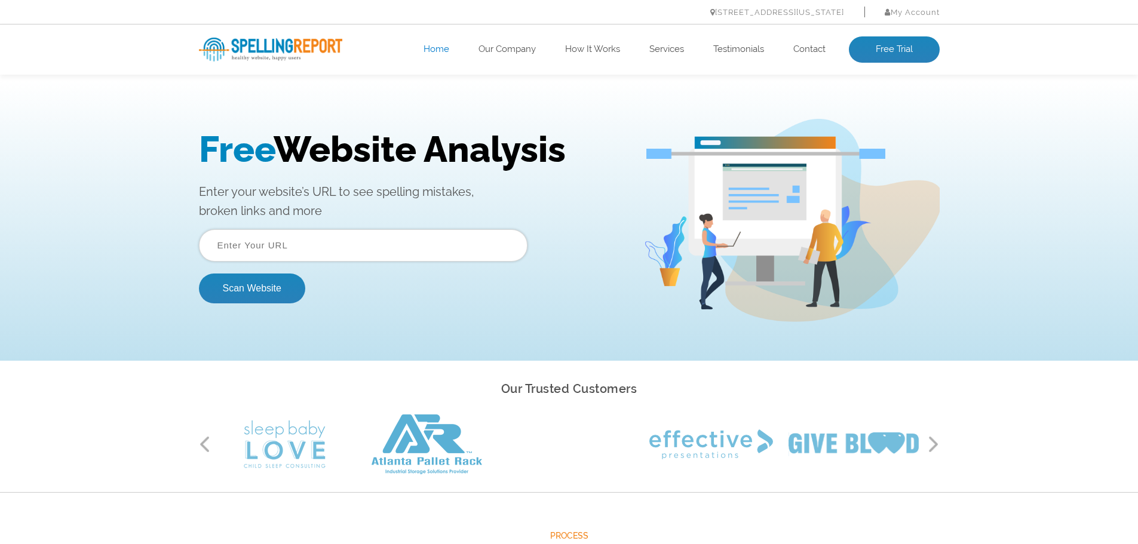
type input "www.quickhealacademy.com/"
click at [282, 292] on button "Scan Website" at bounding box center [252, 289] width 106 height 30
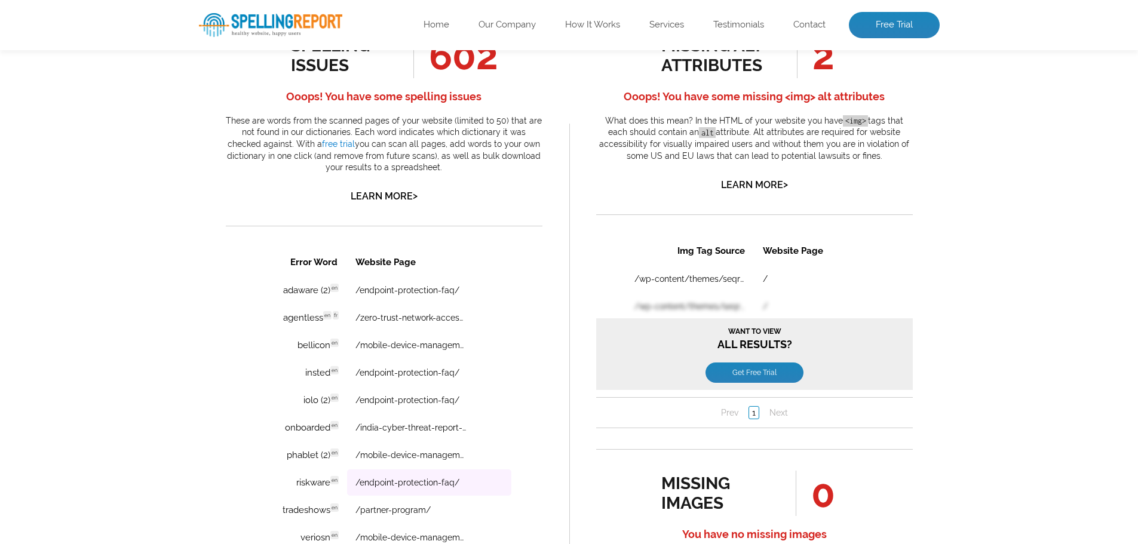
scroll to position [776, 0]
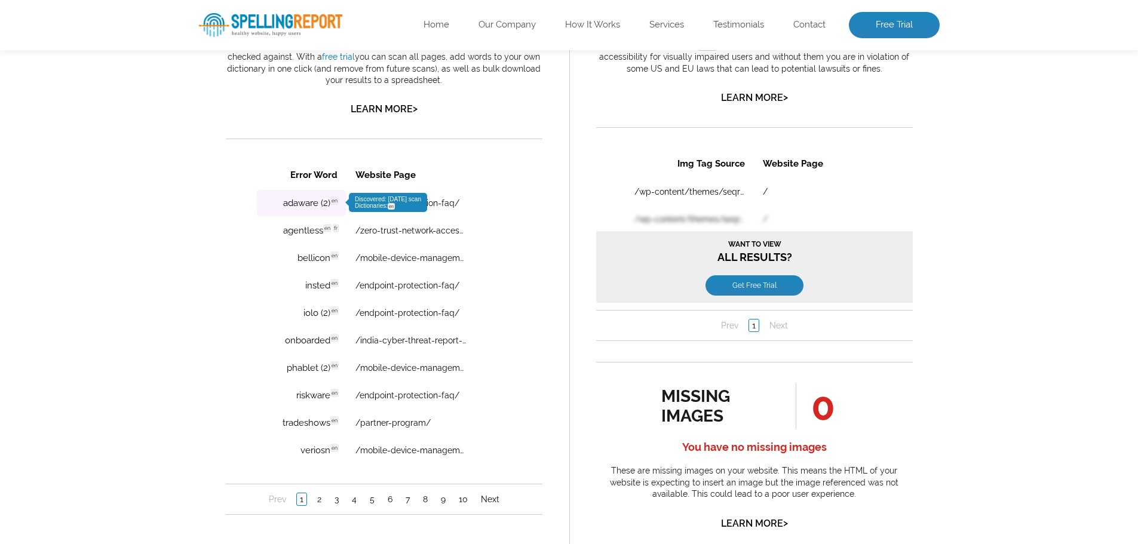
click at [411, 207] on span "Discovered: [DATE] scan Dictionaries: en" at bounding box center [387, 202] width 78 height 19
click at [383, 198] on span "Discovered: [DATE] scan Dictionaries: en" at bounding box center [387, 202] width 66 height 13
click at [318, 203] on td "adaware (2) en Discovered: [DATE] scan Dictionaries: en" at bounding box center [300, 203] width 89 height 26
click at [301, 239] on td "agentless en fr Discovered: [DATE] scan Dictionaries: en fr" at bounding box center [300, 230] width 89 height 26
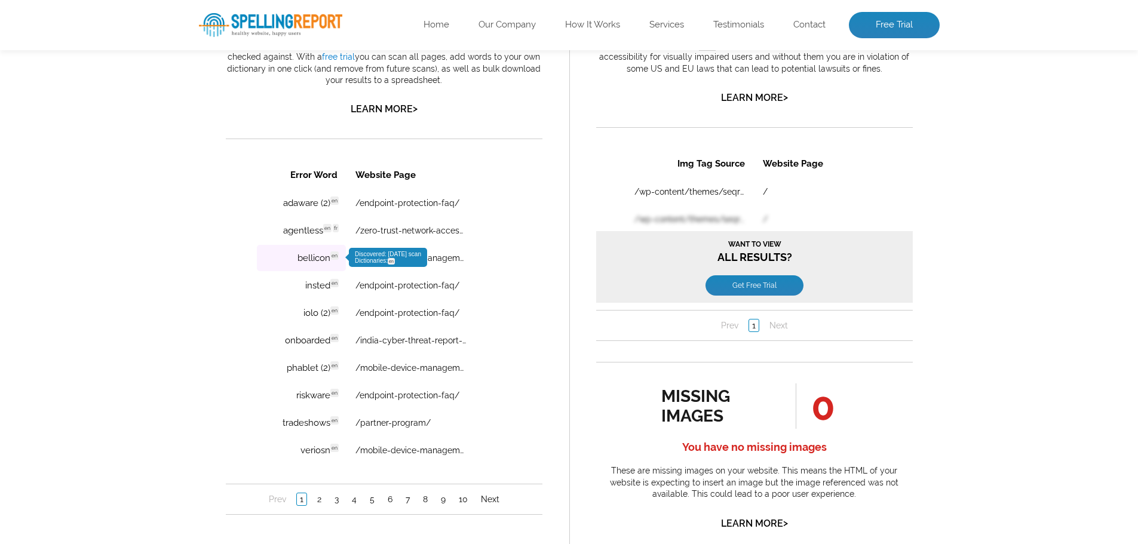
click at [324, 254] on td "bellicon en Discovered: [DATE] scan Dictionaries: en" at bounding box center [300, 258] width 89 height 26
click at [383, 257] on span "Discovered: [DATE] scan Dictionaries: en" at bounding box center [387, 257] width 66 height 13
click at [383, 257] on span "Discovered: 10-14-2025 scan Dictionaries: en" at bounding box center [387, 257] width 66 height 13
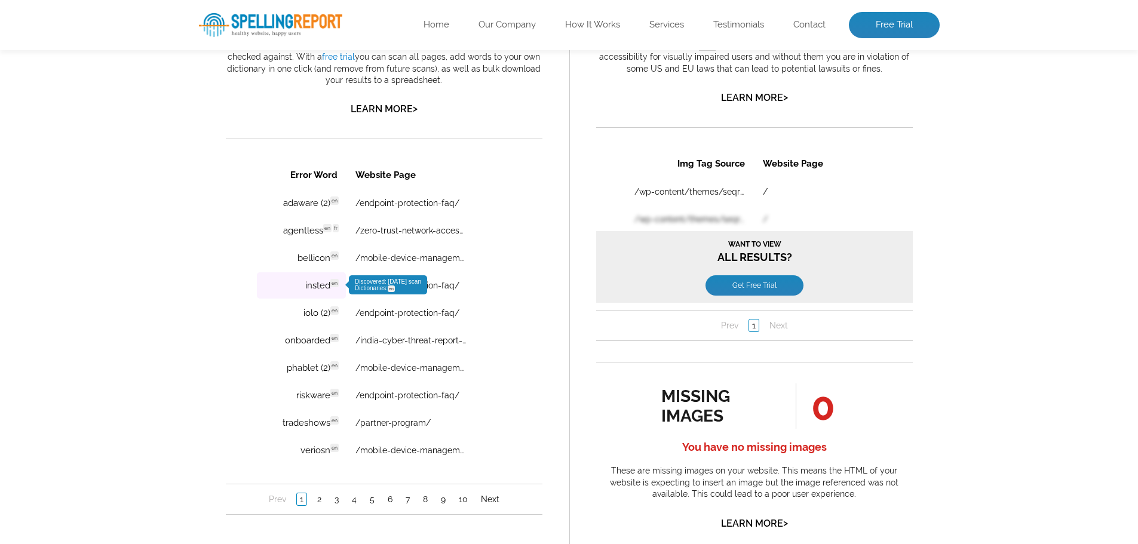
click at [333, 281] on span "en" at bounding box center [334, 283] width 8 height 8
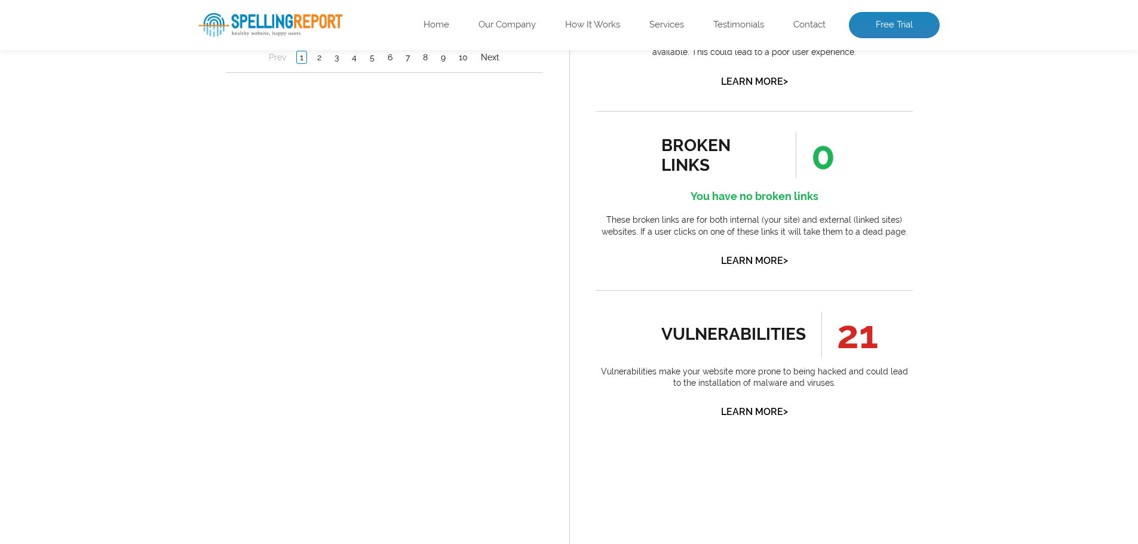
scroll to position [1314, 0]
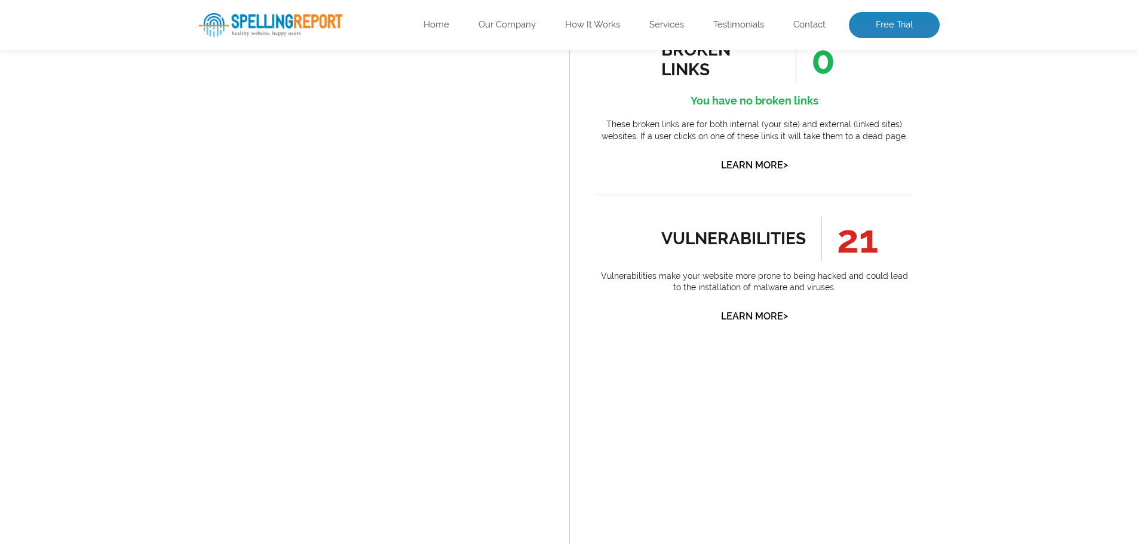
click at [752, 282] on link "Learn More >" at bounding box center [754, 316] width 67 height 11
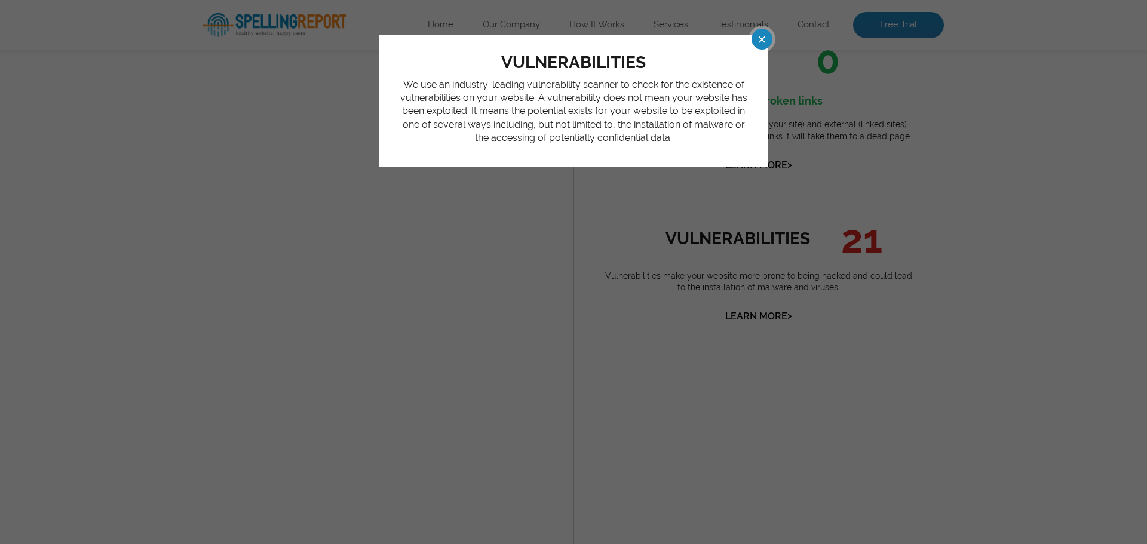
drag, startPoint x: 752, startPoint y: 33, endPoint x: 758, endPoint y: 42, distance: 10.8
click at [755, 38] on span at bounding box center [751, 39] width 21 height 21
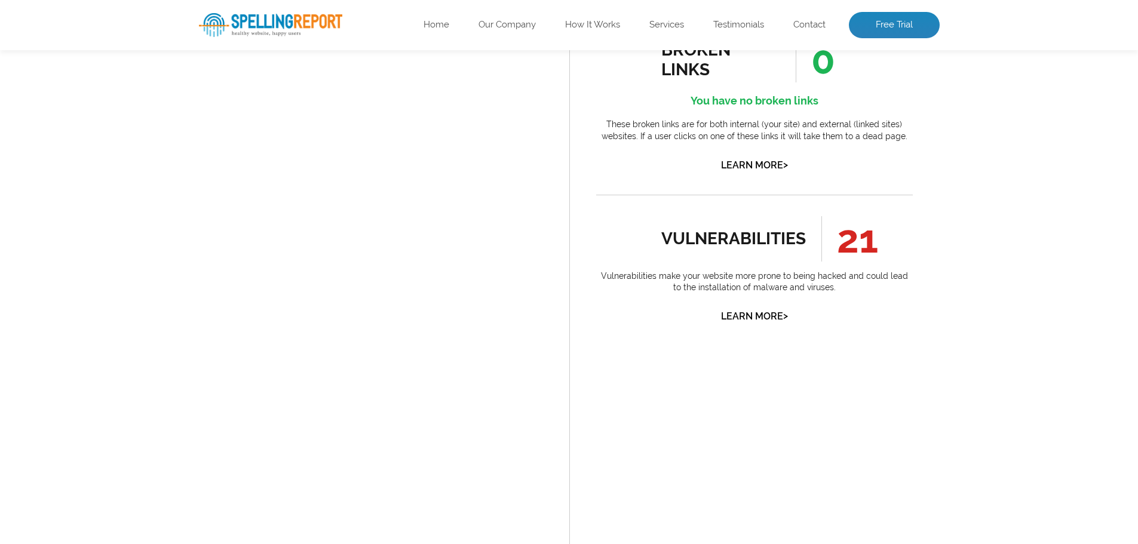
click at [769, 282] on div "vulnerabilities 21 Vulnerabilities make your website more prone to being hacked…" at bounding box center [754, 270] width 317 height 109
click at [772, 282] on div "vulnerabilities 21 Vulnerabilities make your website more prone to being hacked…" at bounding box center [754, 270] width 317 height 109
click at [773, 282] on link "Learn More >" at bounding box center [754, 316] width 67 height 11
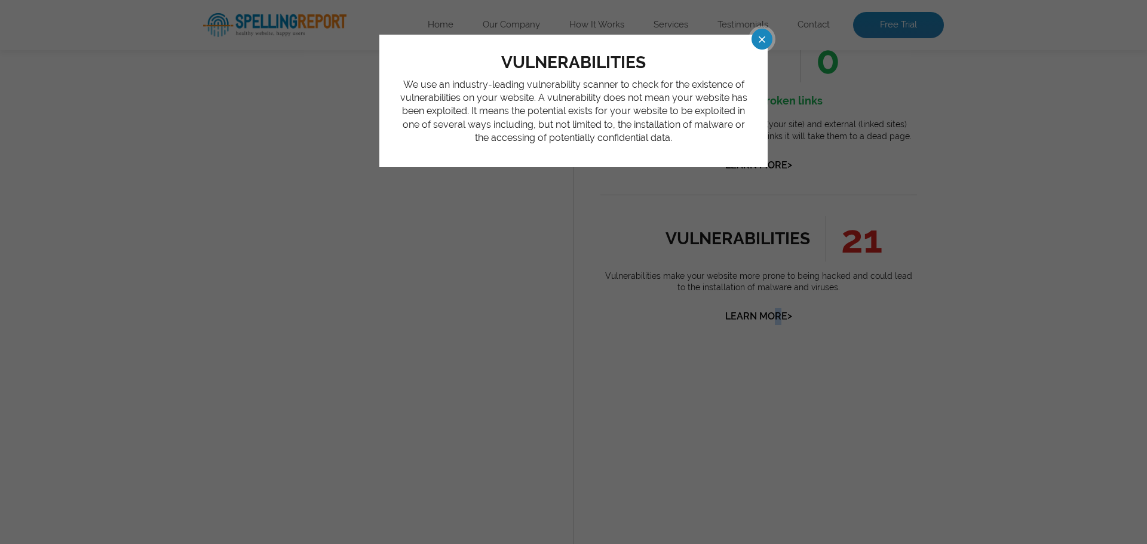
click at [773, 282] on div "vulnerabilities We use an industry-leading vulnerability scanner to check for t…" at bounding box center [573, 272] width 1147 height 544
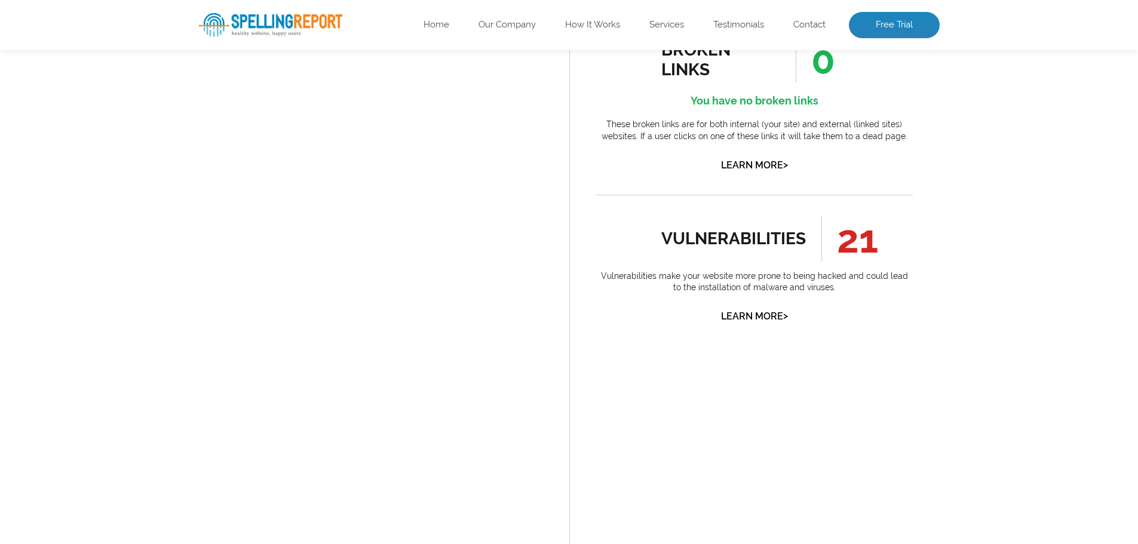
click at [757, 282] on div "vulnerabilities 21 Vulnerabilities make your website more prone to being hacked…" at bounding box center [754, 270] width 317 height 109
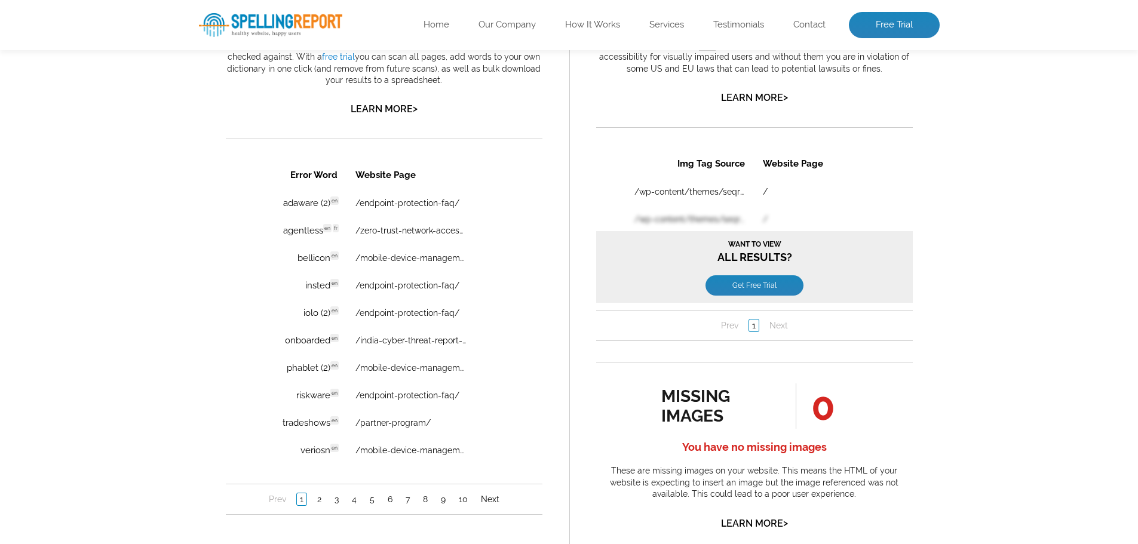
scroll to position [418, 0]
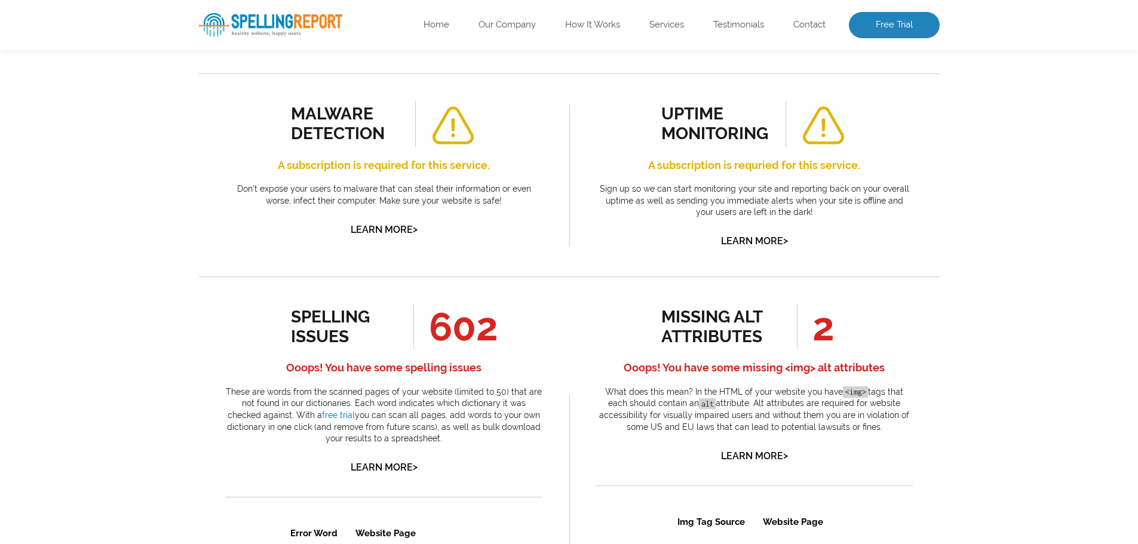
click at [699, 282] on h4 "Ooops! You have some missing <img> alt attributes" at bounding box center [754, 367] width 317 height 19
click at [773, 282] on td "/" at bounding box center [801, 549] width 94 height 26
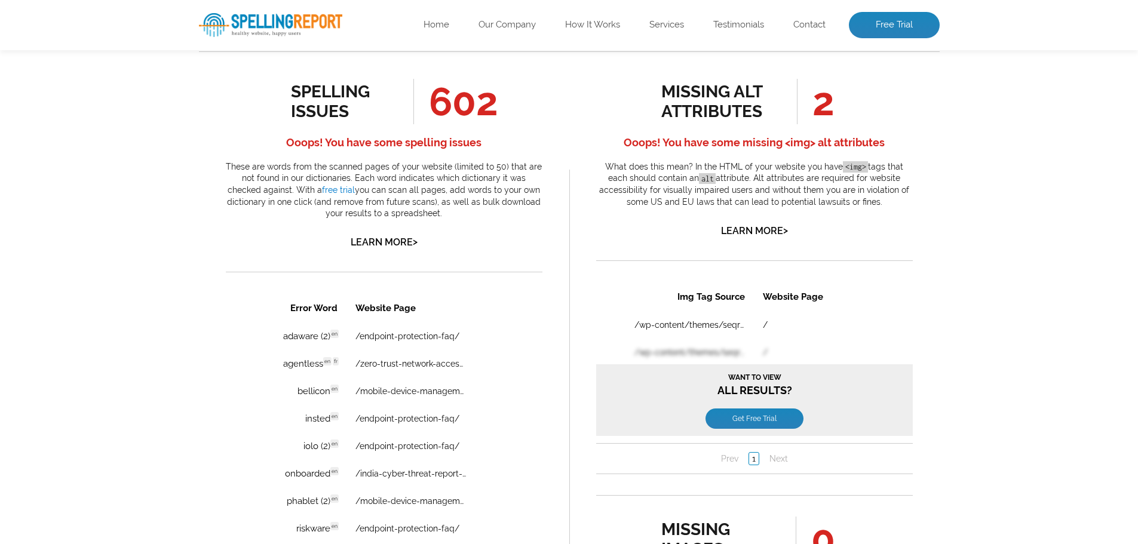
scroll to position [657, 0]
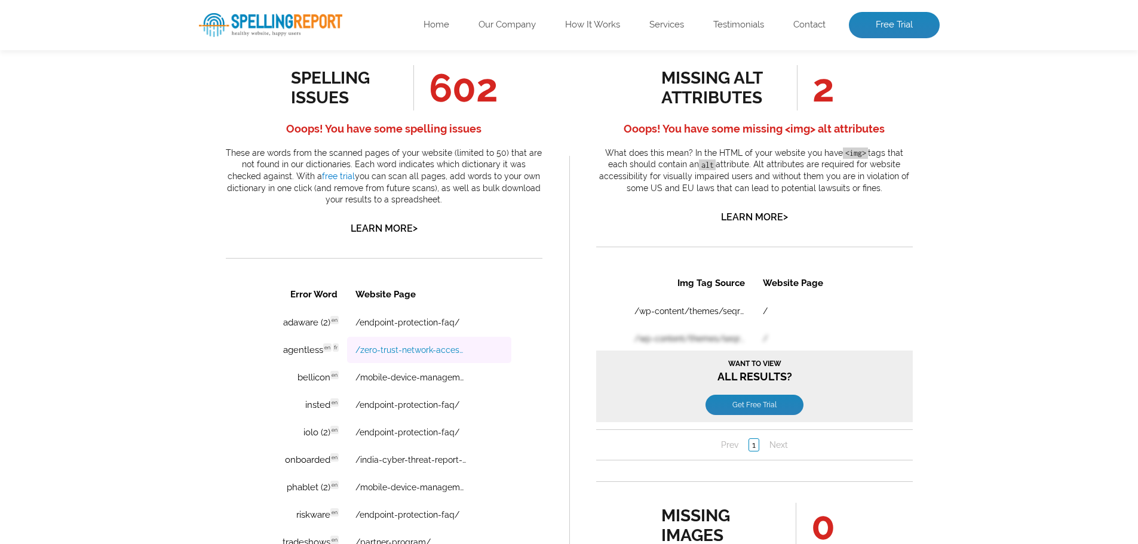
click at [411, 282] on link "/zero-trust-network-access-ztna/" at bounding box center [410, 350] width 110 height 10
drag, startPoint x: 328, startPoint y: 355, endPoint x: 308, endPoint y: 355, distance: 20.3
click at [308, 282] on td "agentless en fr Discovered: 10-14-2025 scan Dictionaries: en fr" at bounding box center [300, 350] width 89 height 26
click at [307, 282] on td "agentless en fr Discovered: 10-14-2025 scan Dictionaries: en fr" at bounding box center [300, 350] width 89 height 26
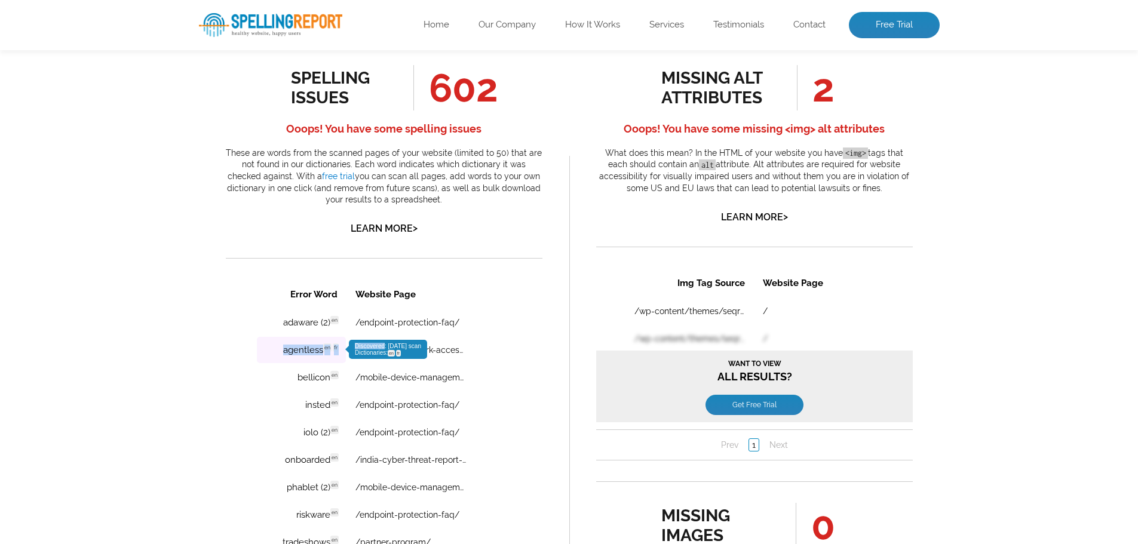
click at [307, 282] on td "agentless en fr Discovered: 10-14-2025 scan Dictionaries: en fr" at bounding box center [300, 350] width 89 height 26
click at [233, 282] on div "Error Word Website Page adaware (2) en Discovered: 10-14-2025 scan Dictionaries…" at bounding box center [383, 456] width 317 height 355
click at [305, 282] on td "agentless en fr Discovered: 10-14-2025 scan Dictionaries: en fr" at bounding box center [300, 350] width 89 height 26
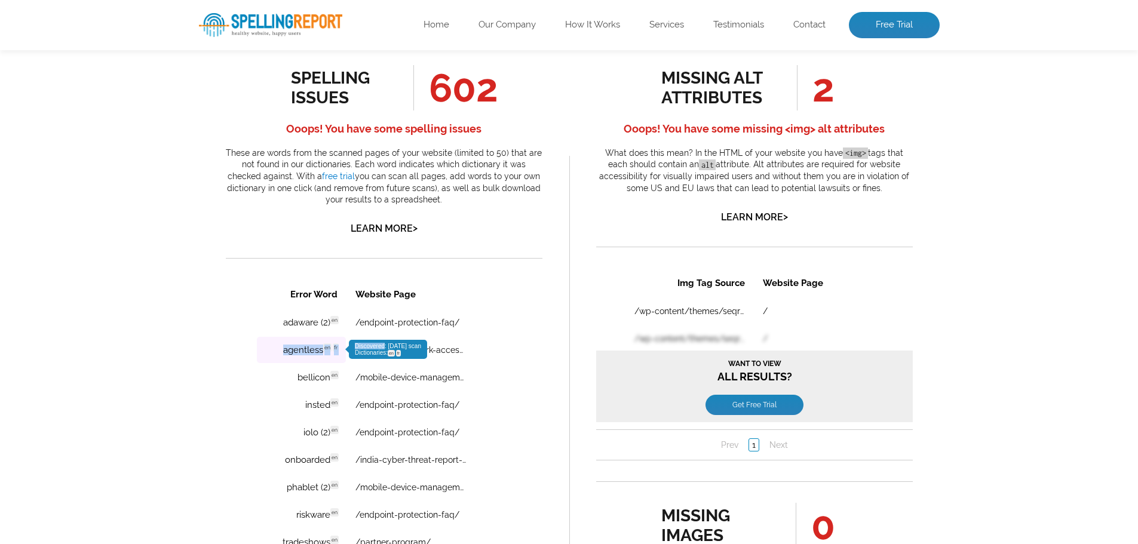
click at [305, 282] on td "agentless en fr Discovered: 10-14-2025 scan Dictionaries: en fr" at bounding box center [300, 350] width 89 height 26
copy td "agentless en fr Discovered"
